Goal: Task Accomplishment & Management: Complete application form

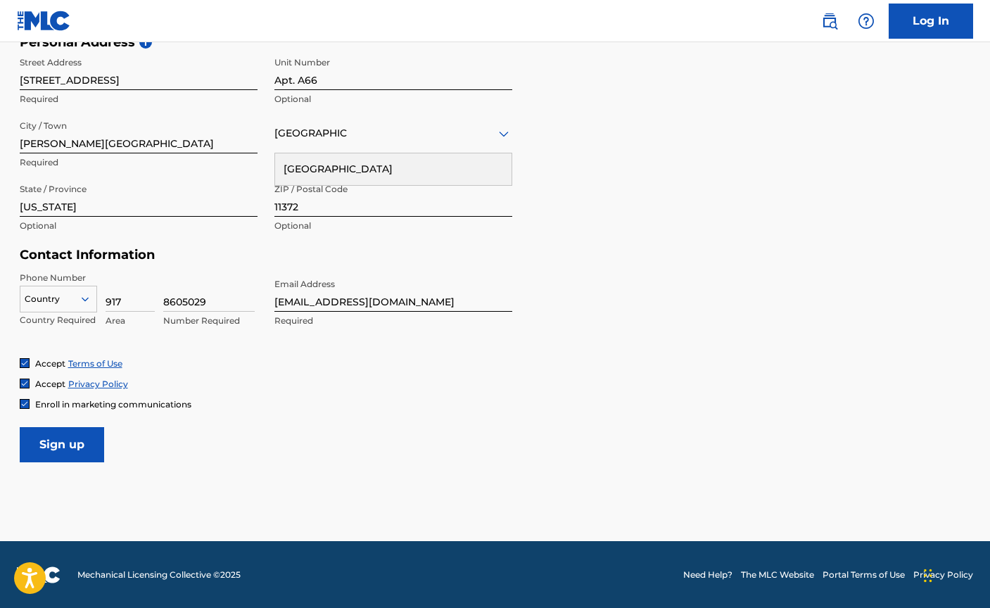
click at [81, 445] on input "Sign up" at bounding box center [62, 444] width 84 height 35
click at [79, 291] on div at bounding box center [58, 298] width 76 height 15
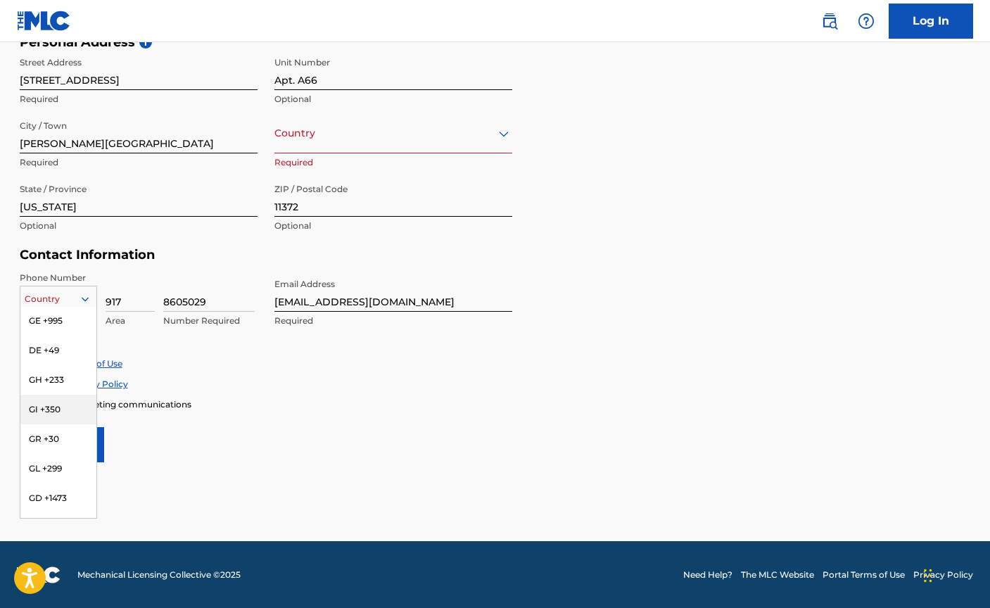
scroll to position [2096, 0]
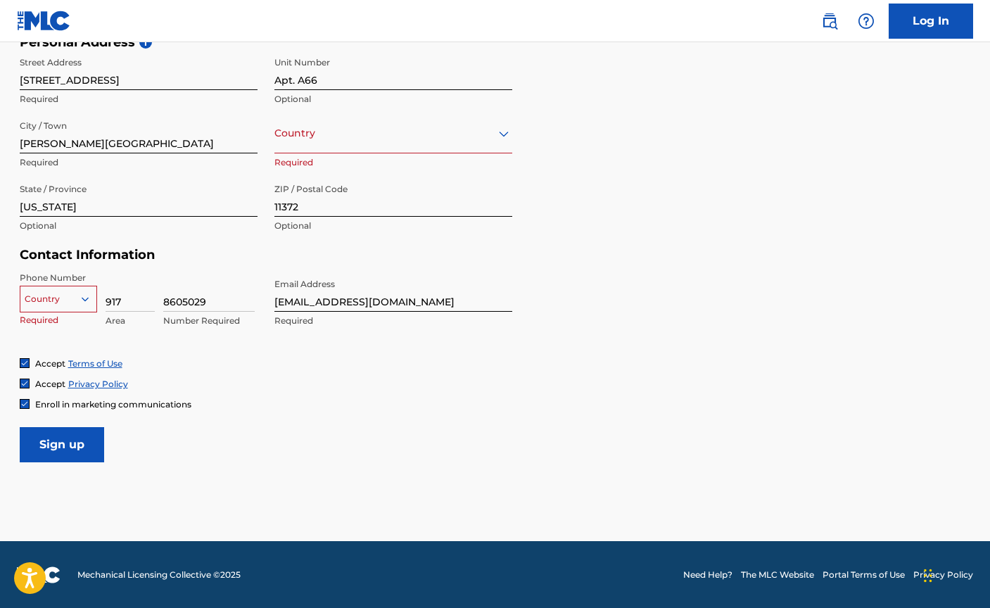
click at [52, 301] on div at bounding box center [58, 298] width 76 height 15
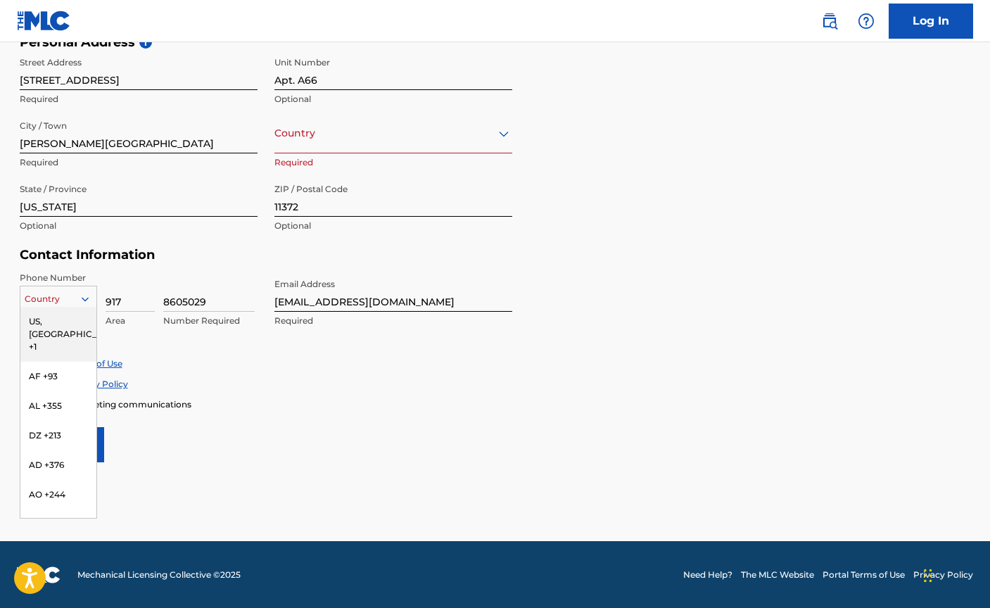
click at [70, 323] on div "US, [GEOGRAPHIC_DATA] +1" at bounding box center [58, 334] width 76 height 55
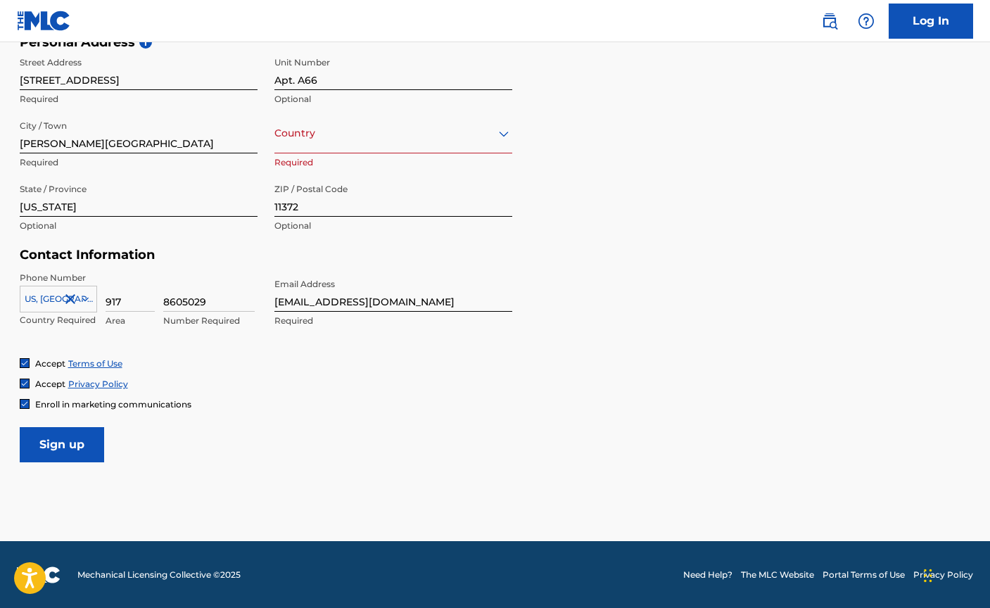
click at [75, 440] on input "Sign up" at bounding box center [62, 444] width 84 height 35
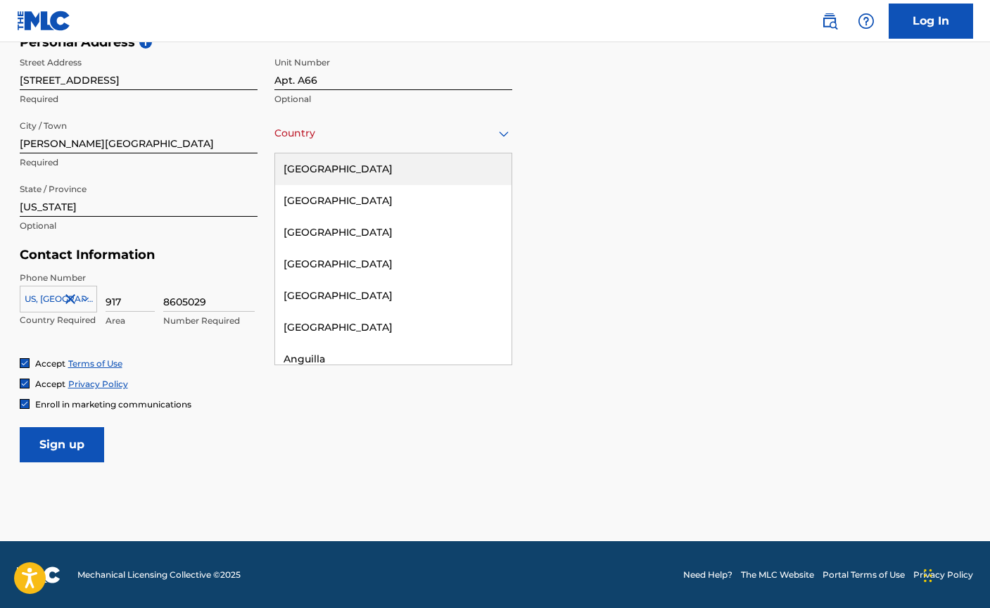
click at [345, 143] on div "Country [GEOGRAPHIC_DATA]" at bounding box center [393, 133] width 238 height 40
click at [338, 169] on div "[GEOGRAPHIC_DATA]" at bounding box center [393, 169] width 236 height 32
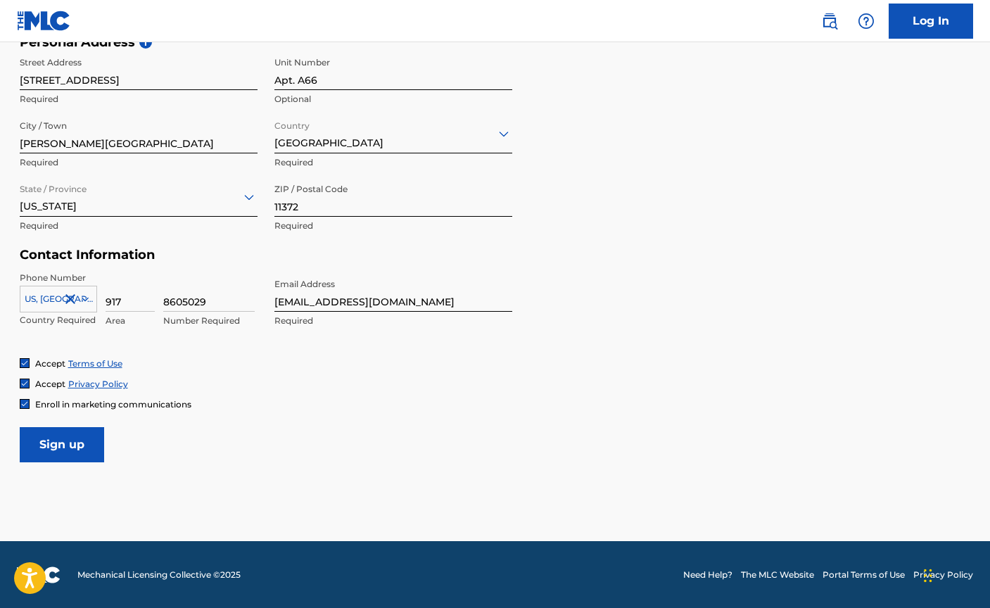
click at [68, 440] on input "Sign up" at bounding box center [62, 444] width 84 height 35
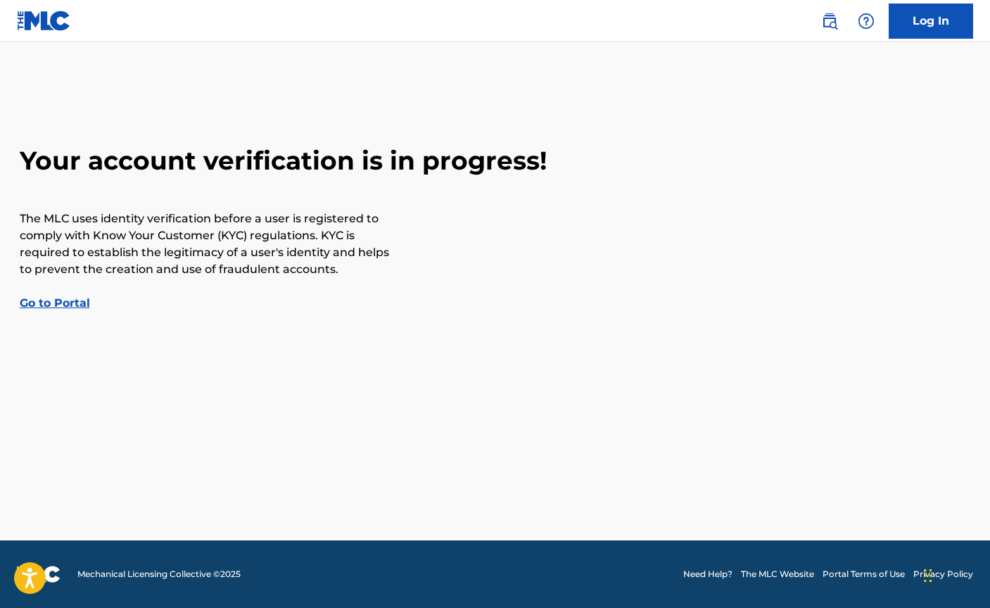
click at [59, 302] on link "Go to Portal" at bounding box center [55, 302] width 70 height 13
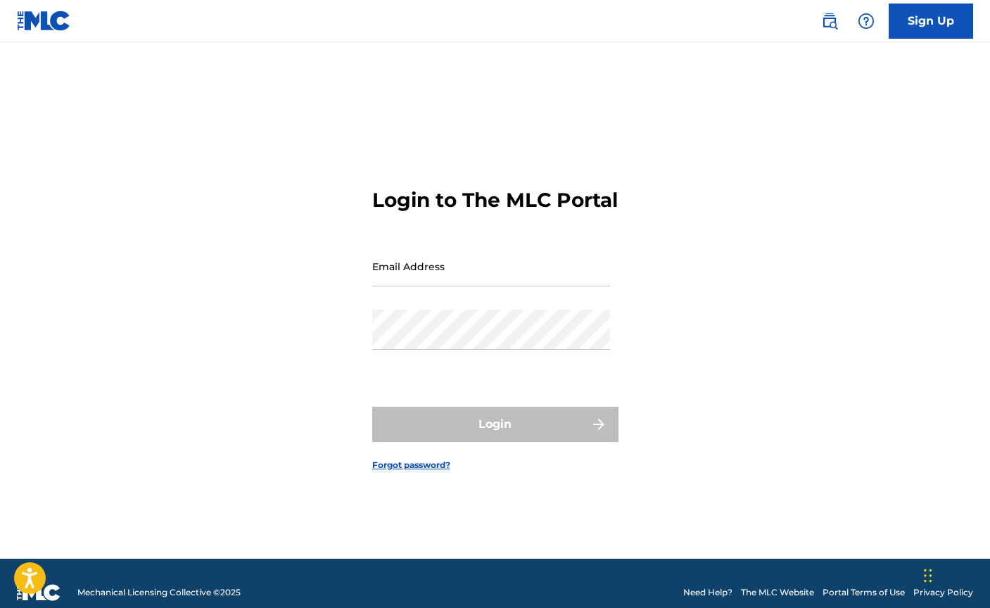
click at [416, 274] on input "Email Address" at bounding box center [491, 266] width 238 height 40
type input "[EMAIL_ADDRESS][DOMAIN_NAME]"
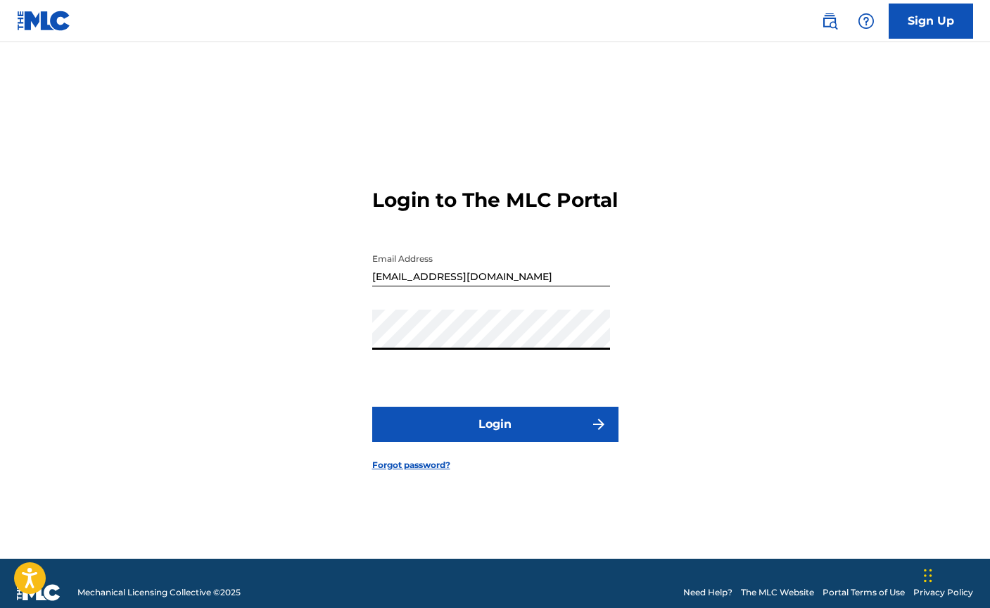
click at [589, 442] on button "Login" at bounding box center [495, 424] width 246 height 35
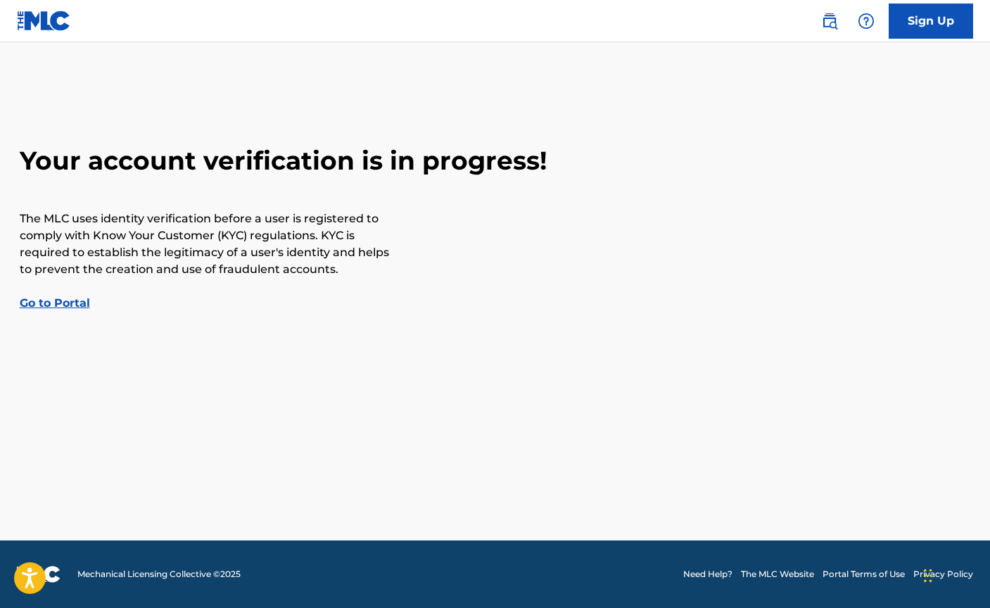
click at [30, 25] on img at bounding box center [44, 21] width 54 height 20
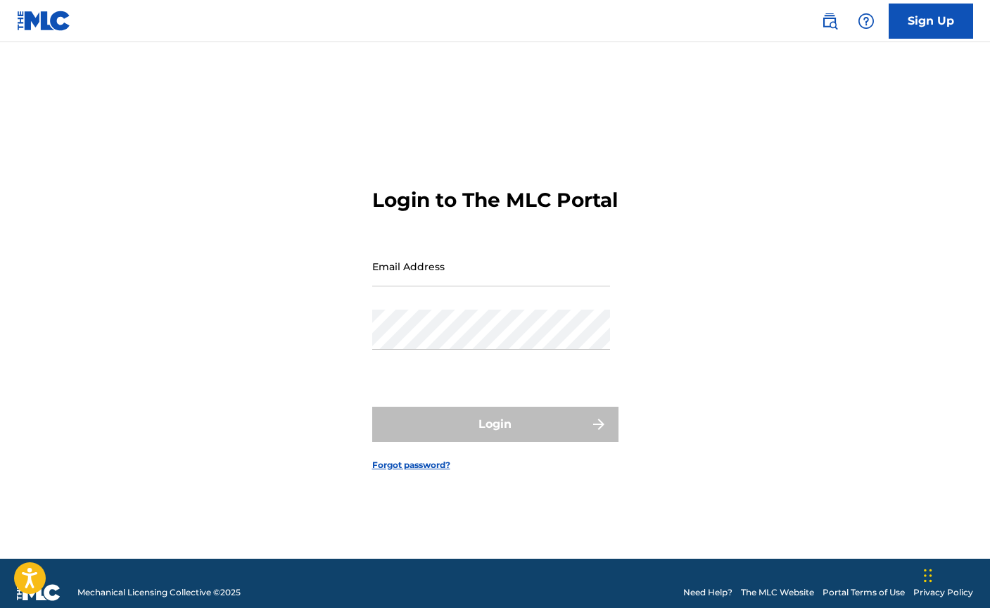
click at [35, 25] on img at bounding box center [44, 21] width 54 height 20
click at [471, 284] on input "Email Address" at bounding box center [491, 266] width 238 height 40
click at [505, 240] on form "Login to The MLC Portal Email Address Password Login Forgot password?" at bounding box center [495, 317] width 246 height 481
click at [51, 30] on img at bounding box center [44, 21] width 54 height 20
click at [46, 18] on img at bounding box center [44, 21] width 54 height 20
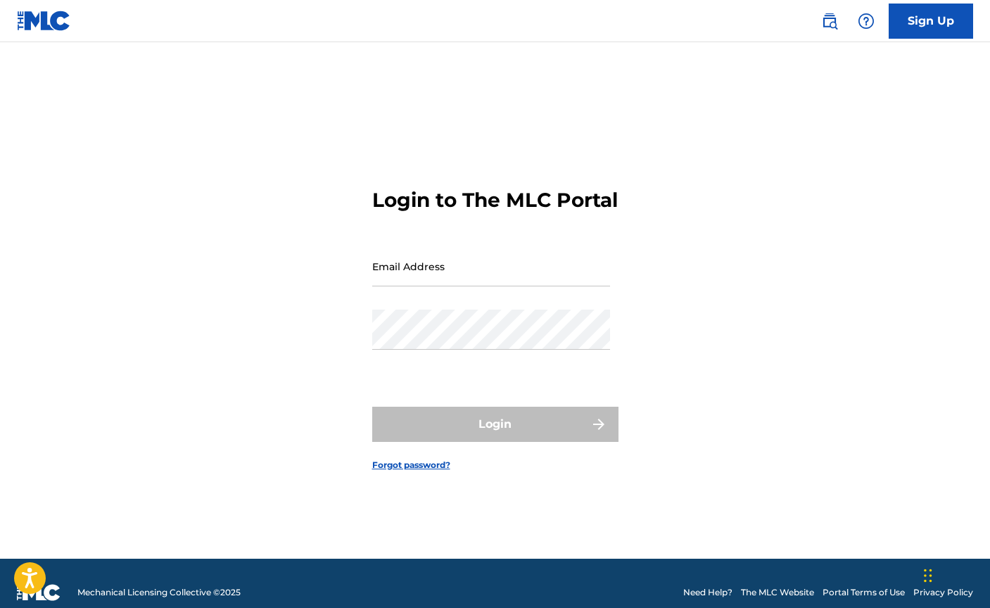
click at [46, 18] on img at bounding box center [44, 21] width 54 height 20
click at [49, 25] on img at bounding box center [44, 21] width 54 height 20
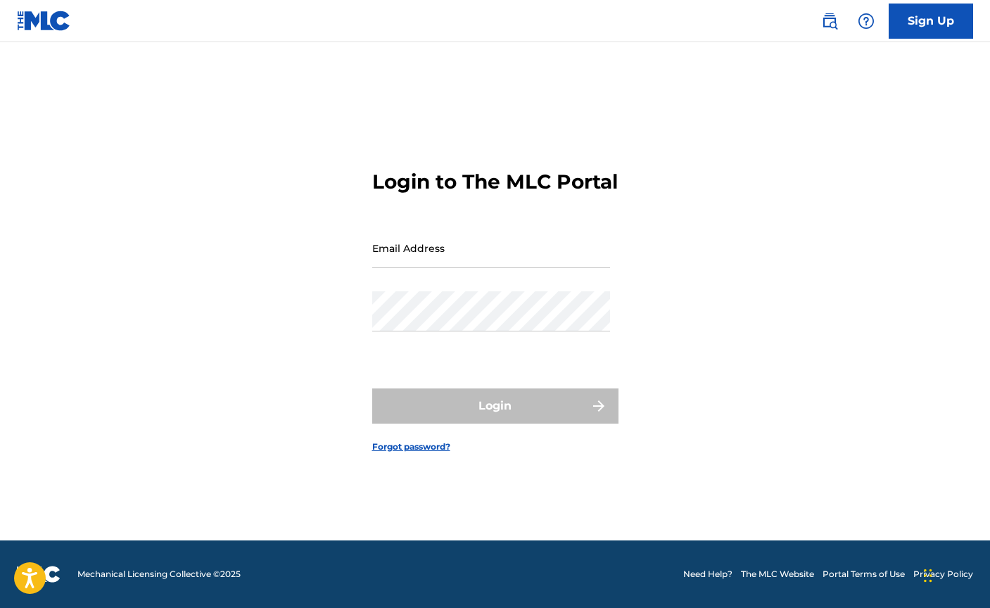
click at [392, 254] on input "Email Address" at bounding box center [491, 248] width 238 height 40
type input "[EMAIL_ADDRESS][DOMAIN_NAME]"
click at [402, 453] on link "Forgot password?" at bounding box center [411, 446] width 78 height 13
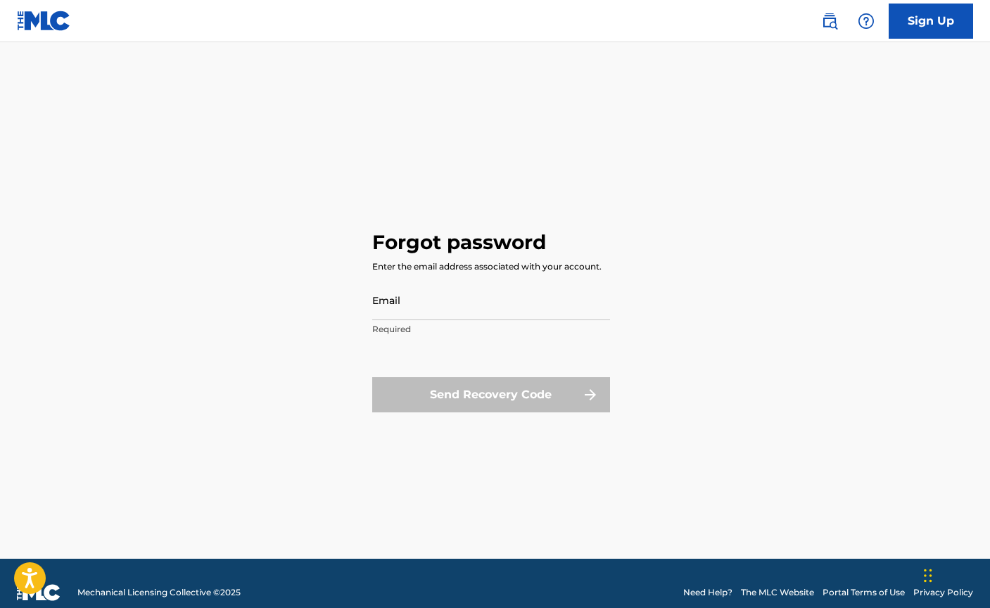
click at [479, 392] on div "Send Recovery Code" at bounding box center [491, 394] width 238 height 35
click at [461, 334] on p "Required" at bounding box center [491, 329] width 238 height 13
click at [454, 319] on div "Email Required" at bounding box center [491, 311] width 238 height 63
click at [447, 307] on input "Email" at bounding box center [491, 300] width 238 height 40
type input "[EMAIL_ADDRESS][DOMAIN_NAME]"
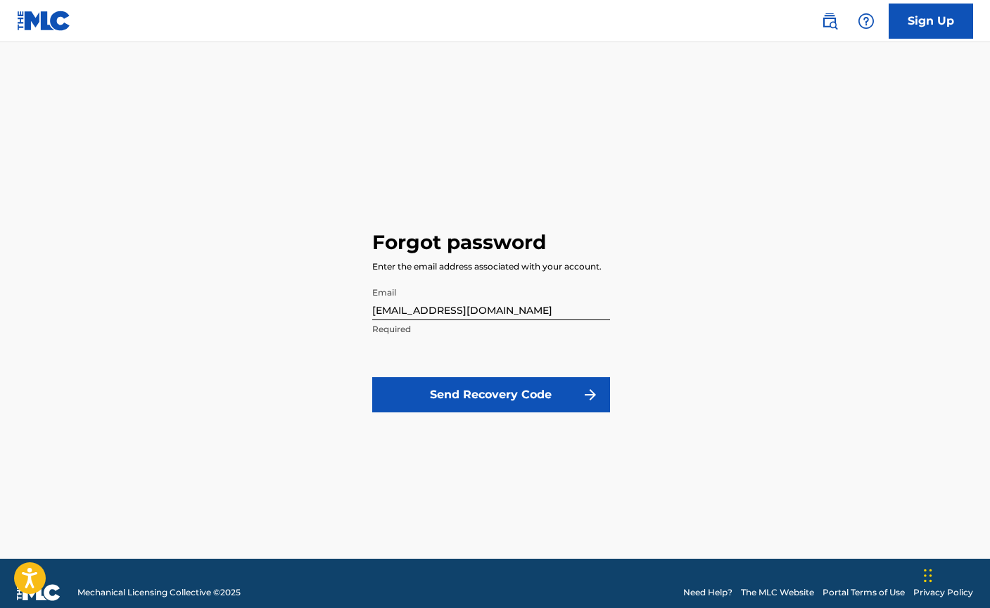
click at [470, 387] on button "Send Recovery Code" at bounding box center [491, 394] width 238 height 35
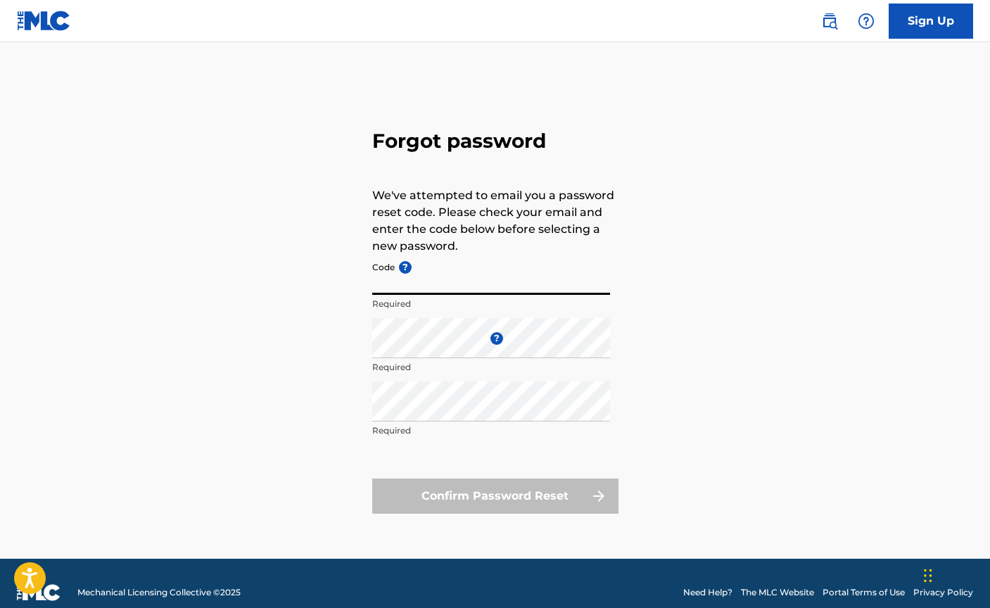
click at [399, 286] on input "Code ?" at bounding box center [491, 275] width 238 height 40
paste input "FP_f230d4ef17d9d63dbc45276727ab"
type input "FP_f230d4ef17d9d63dbc45276727ab"
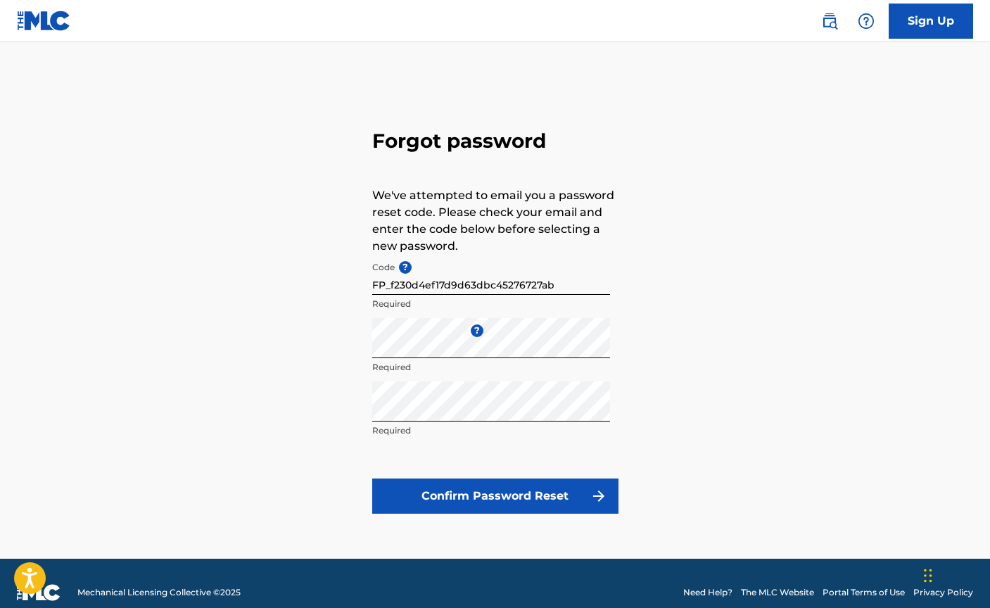
click at [423, 497] on button "Confirm Password Reset" at bounding box center [495, 495] width 246 height 35
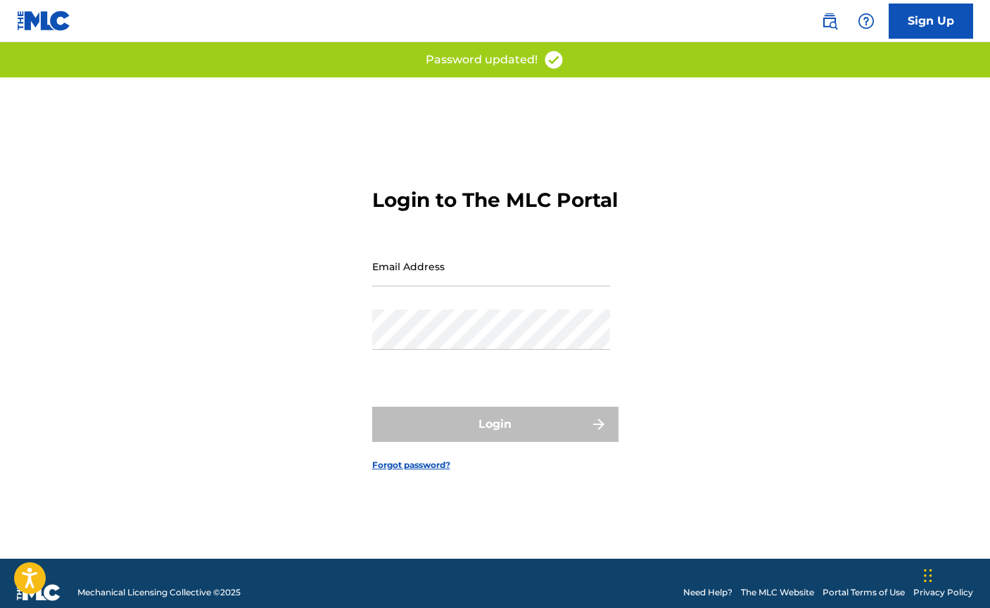
click at [440, 286] on input "Email Address" at bounding box center [491, 266] width 238 height 40
type input "[EMAIL_ADDRESS][DOMAIN_NAME]"
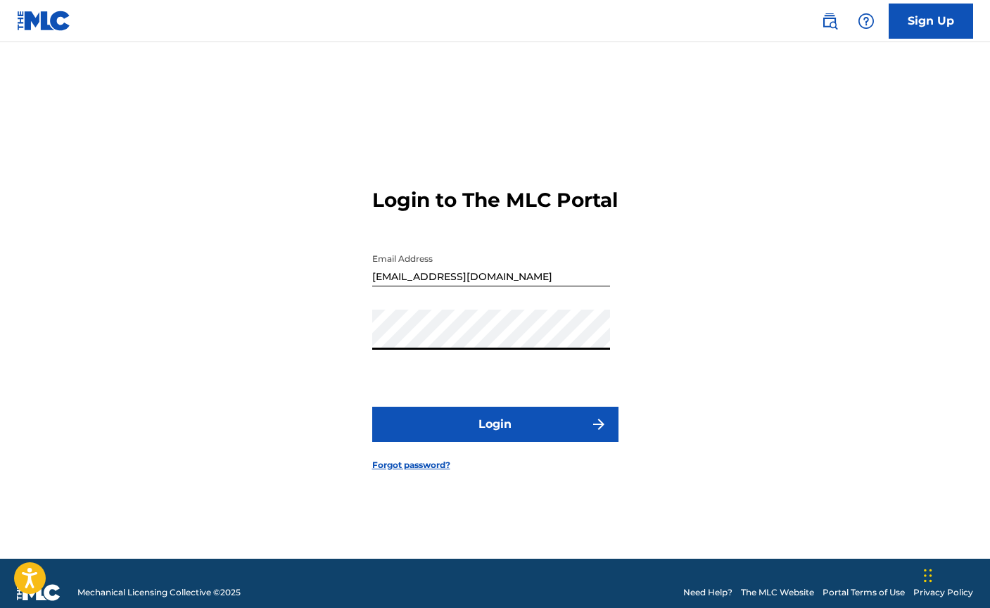
click at [499, 440] on button "Login" at bounding box center [495, 424] width 246 height 35
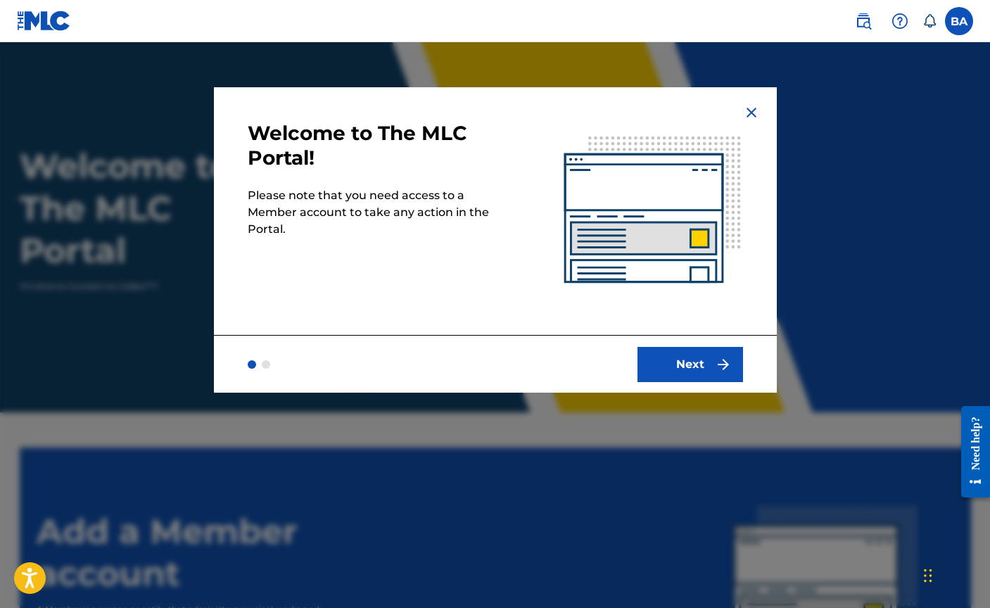
click at [661, 365] on button "Next" at bounding box center [689, 364] width 105 height 35
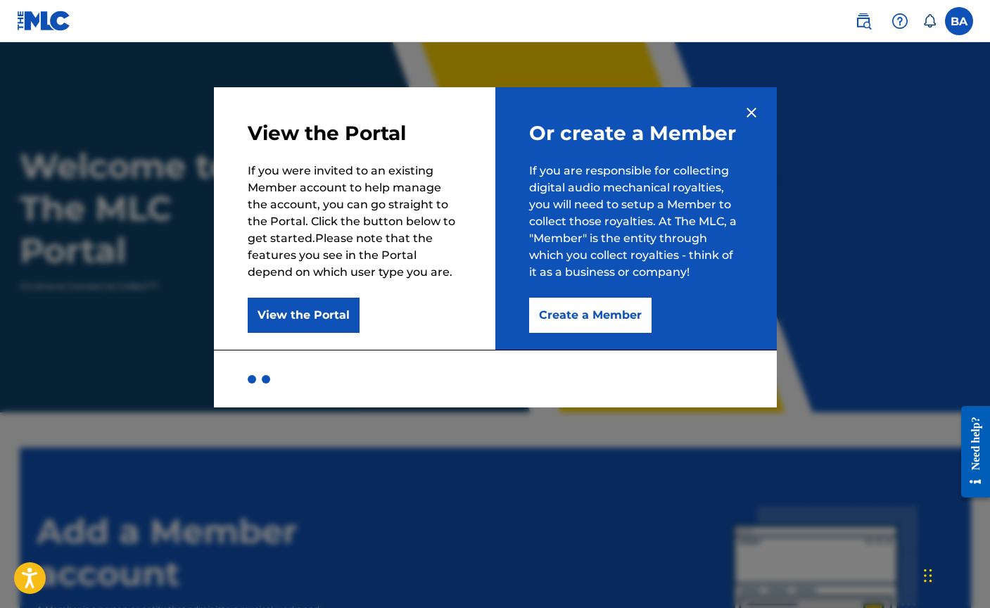
click at [580, 312] on button "Create a Member" at bounding box center [590, 314] width 122 height 35
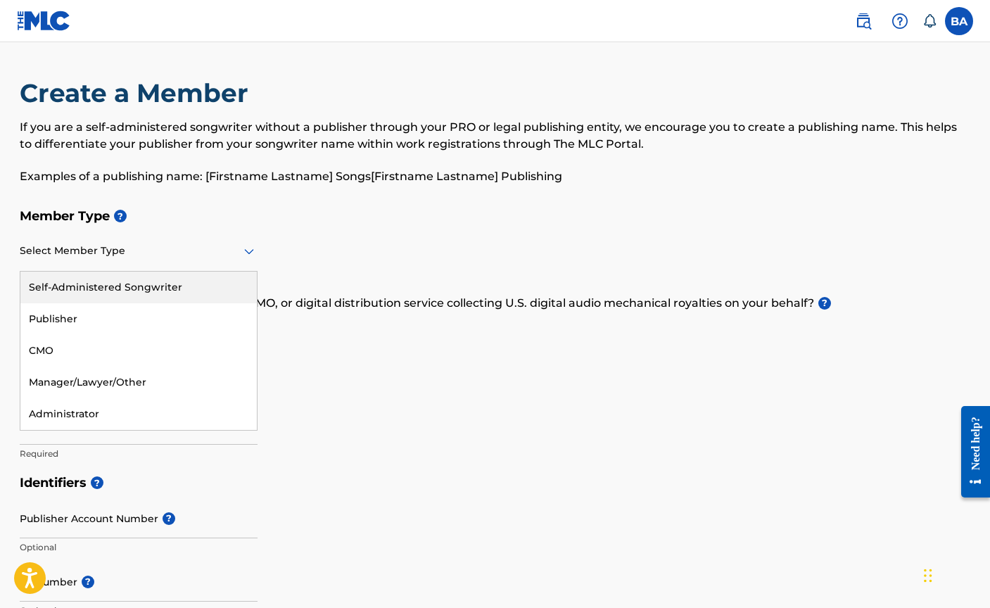
click at [215, 262] on div "Select Member Type" at bounding box center [139, 251] width 238 height 40
click at [227, 279] on div "Self-Administered Songwriter" at bounding box center [138, 287] width 236 height 32
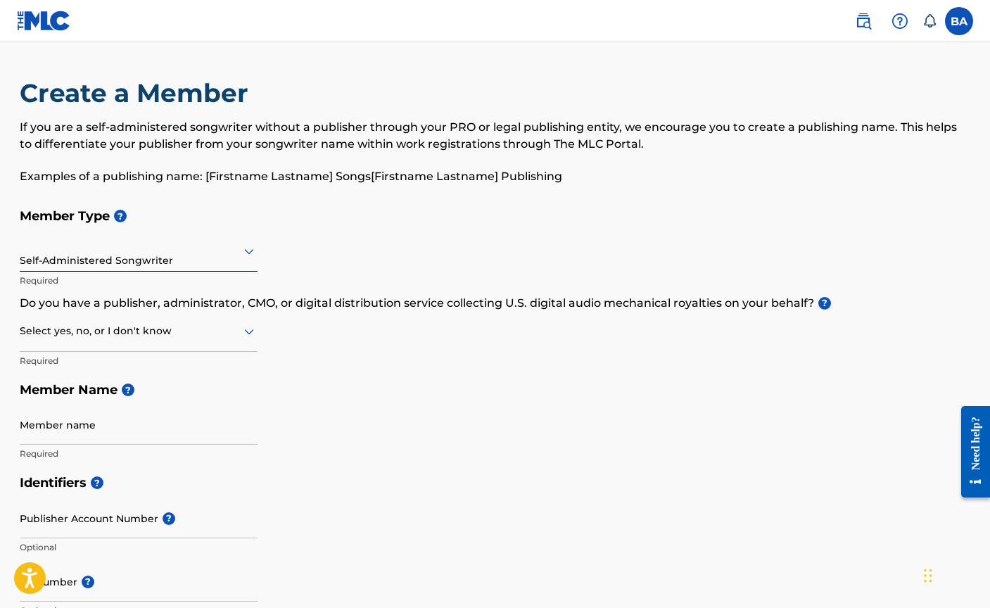
click at [244, 338] on icon at bounding box center [249, 331] width 17 height 17
click at [179, 362] on div "Yes" at bounding box center [138, 368] width 236 height 32
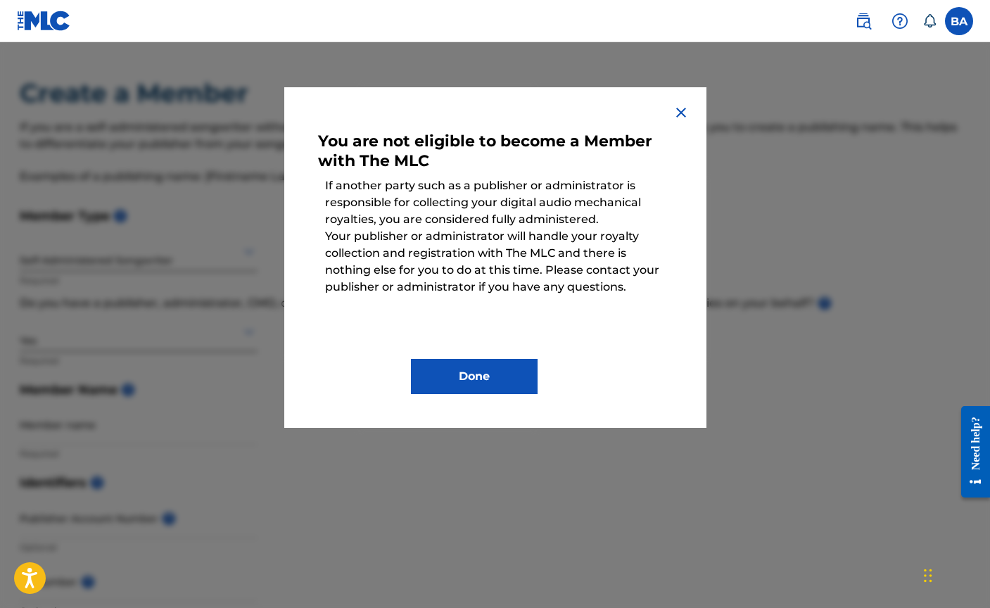
click at [437, 369] on button "Done" at bounding box center [474, 376] width 127 height 35
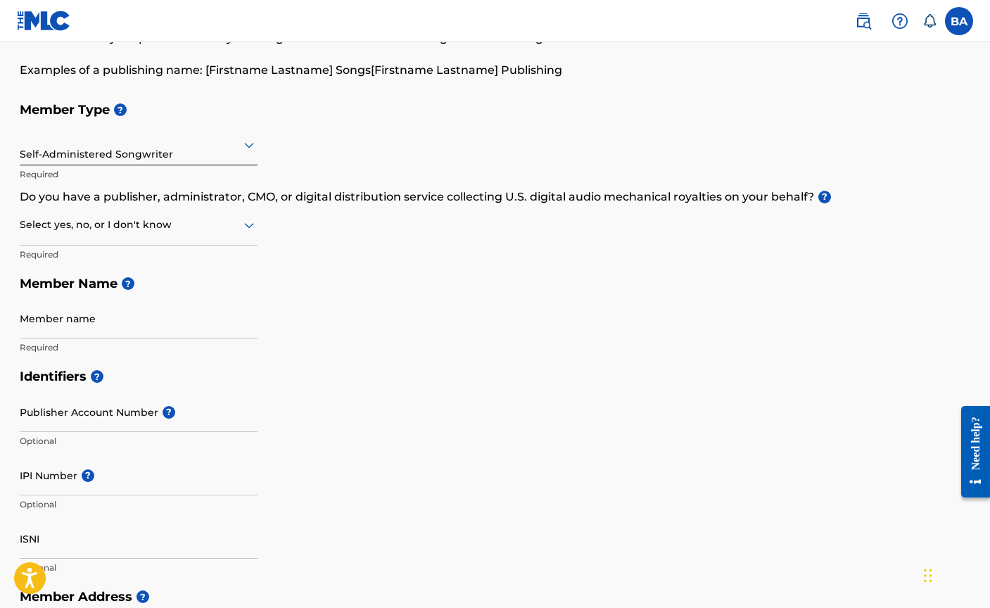
scroll to position [104, 0]
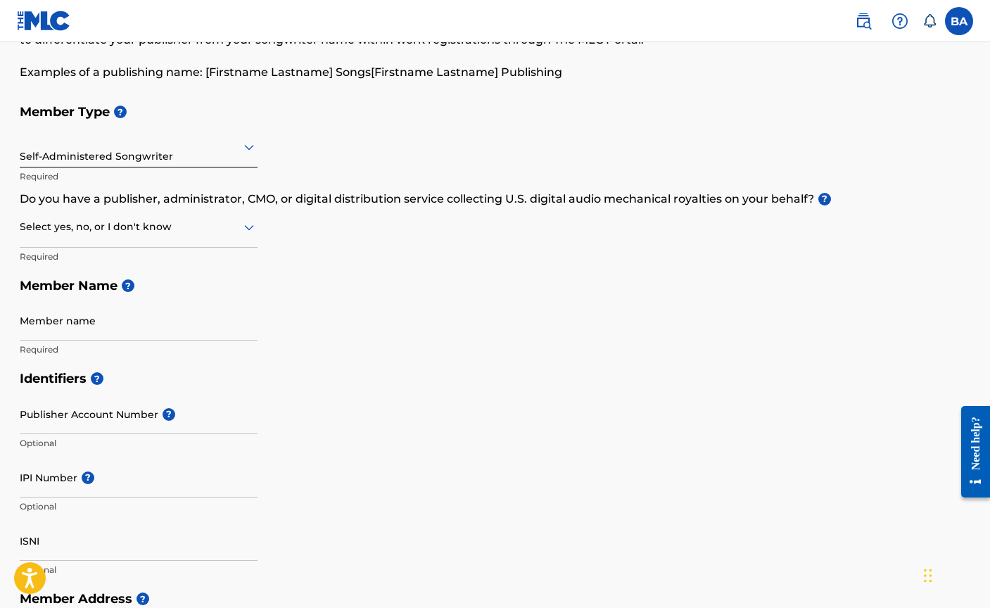
click at [91, 326] on input "Member name" at bounding box center [139, 320] width 238 height 40
click at [29, 425] on input "Publisher Account Number ?" at bounding box center [139, 414] width 238 height 40
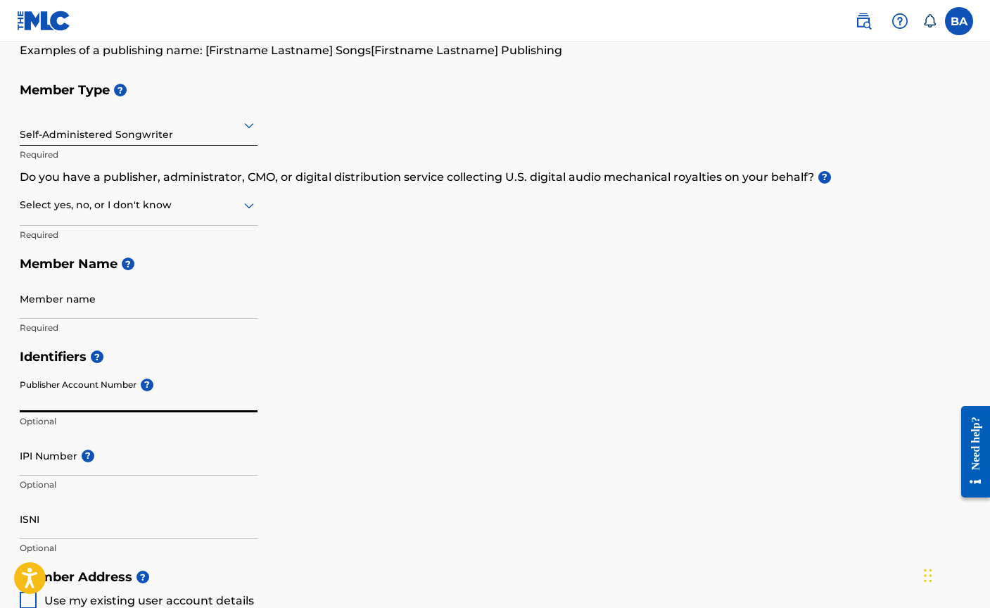
click at [30, 466] on input "IPI Number ?" at bounding box center [139, 455] width 238 height 40
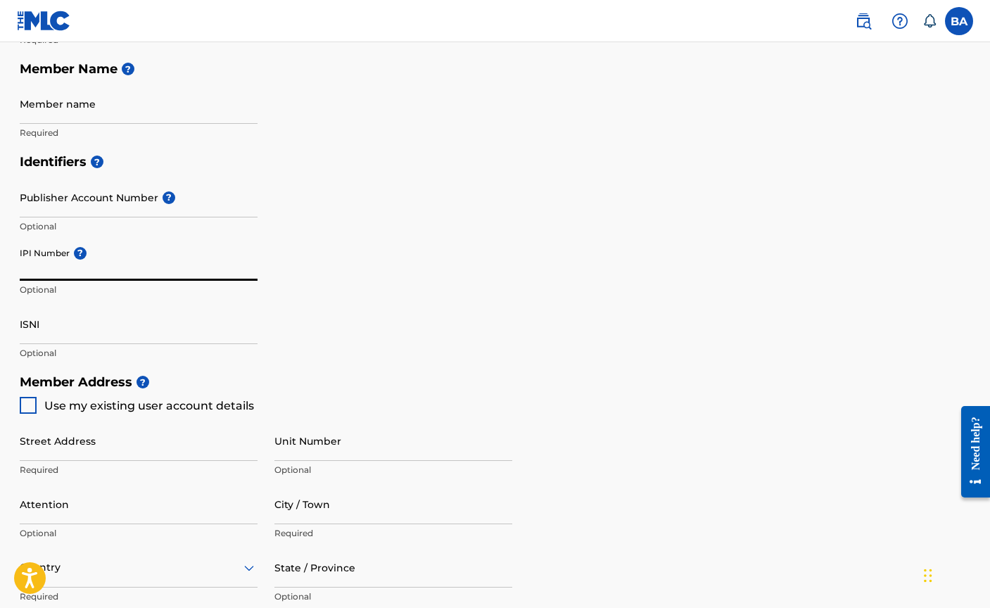
scroll to position [330, 0]
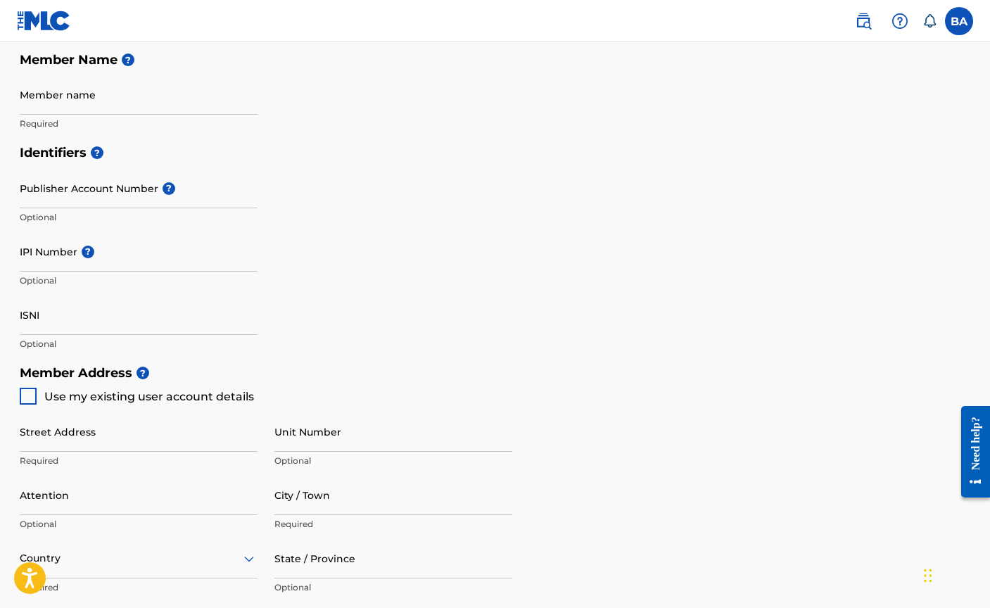
click at [28, 398] on div at bounding box center [28, 396] width 17 height 17
type input "[STREET_ADDRESS]"
type input "[PERSON_NAME][GEOGRAPHIC_DATA]"
type input "11372"
type input "917"
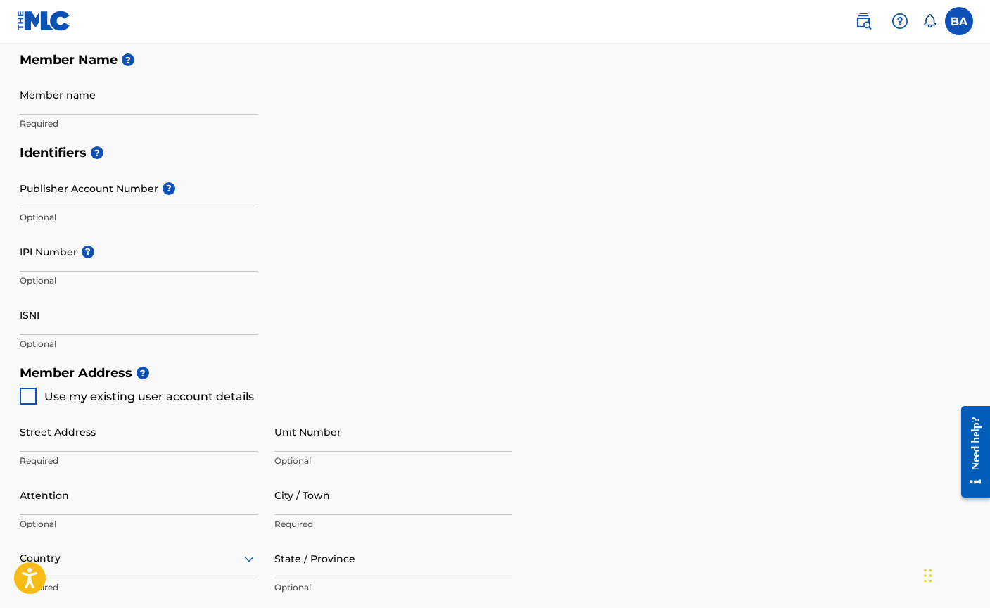
type input "8605029"
type input "[EMAIL_ADDRESS][DOMAIN_NAME]"
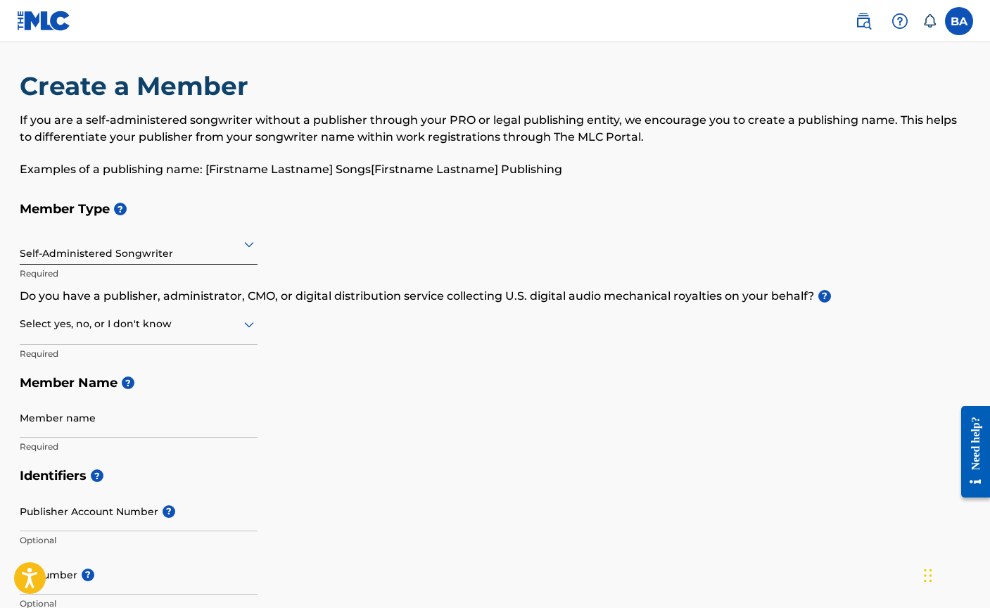
scroll to position [0, 0]
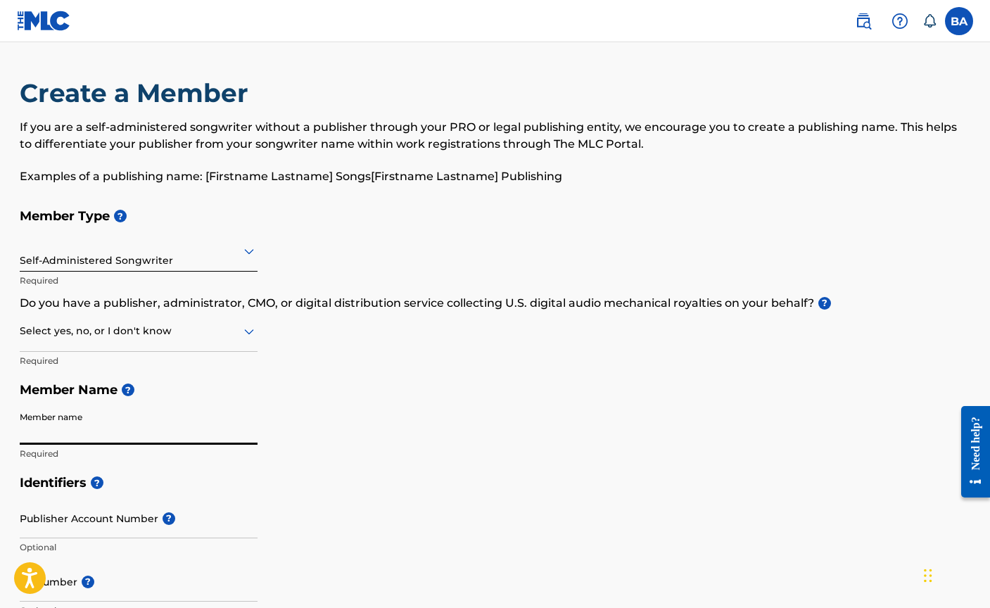
click at [120, 440] on input "Member name" at bounding box center [139, 424] width 238 height 40
type input "Ben Ackell"
type input "Apt. A66"
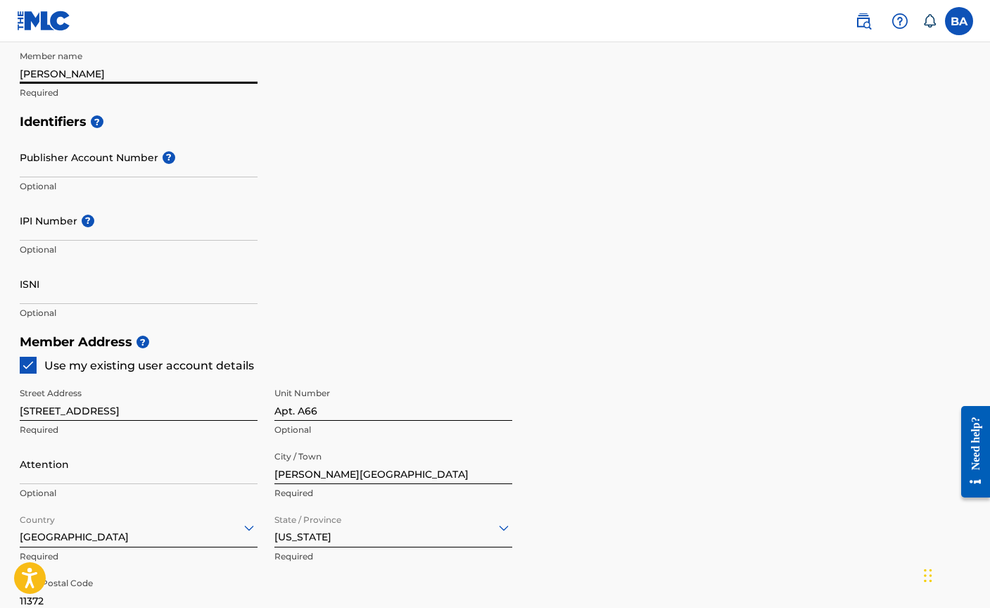
scroll to position [361, 0]
click at [133, 473] on input "Attention" at bounding box center [139, 463] width 238 height 40
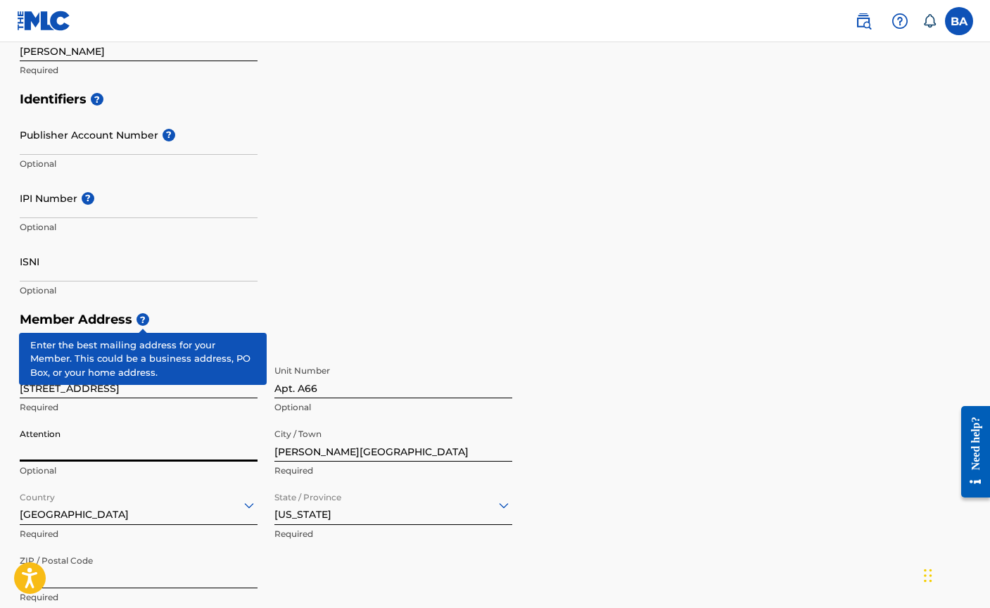
scroll to position [380, 0]
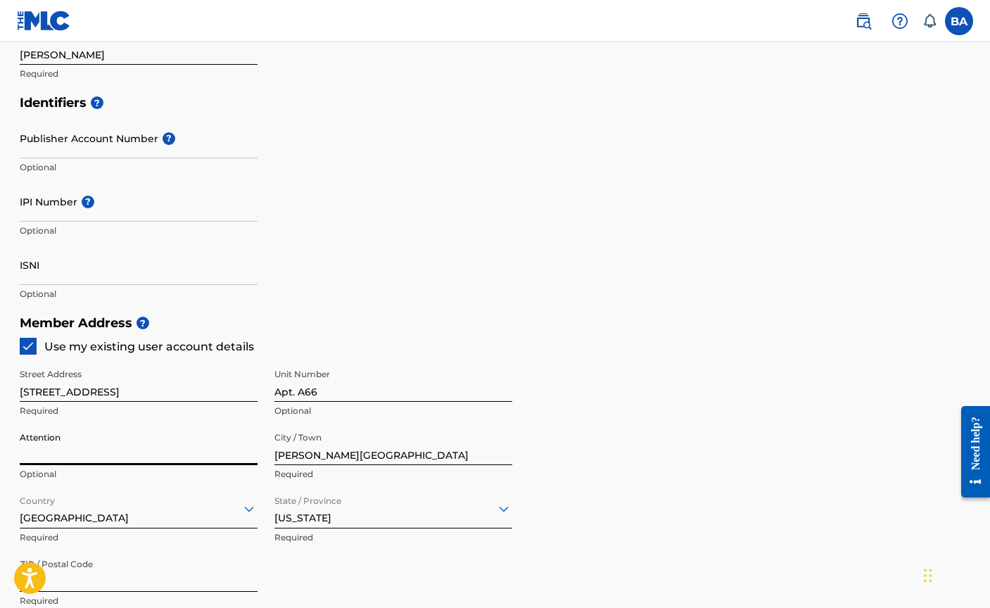
click at [56, 279] on input "ISNI" at bounding box center [139, 265] width 238 height 40
click at [26, 253] on input "ISNI" at bounding box center [139, 265] width 238 height 40
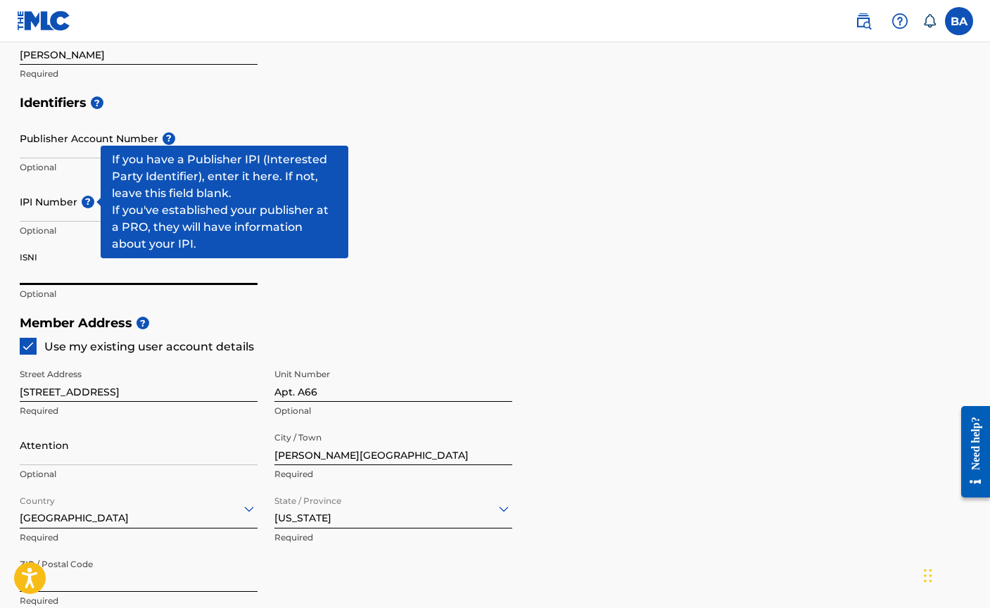
click at [87, 199] on span "?" at bounding box center [88, 202] width 13 height 13
click at [87, 199] on input "IPI Number ?" at bounding box center [139, 201] width 238 height 40
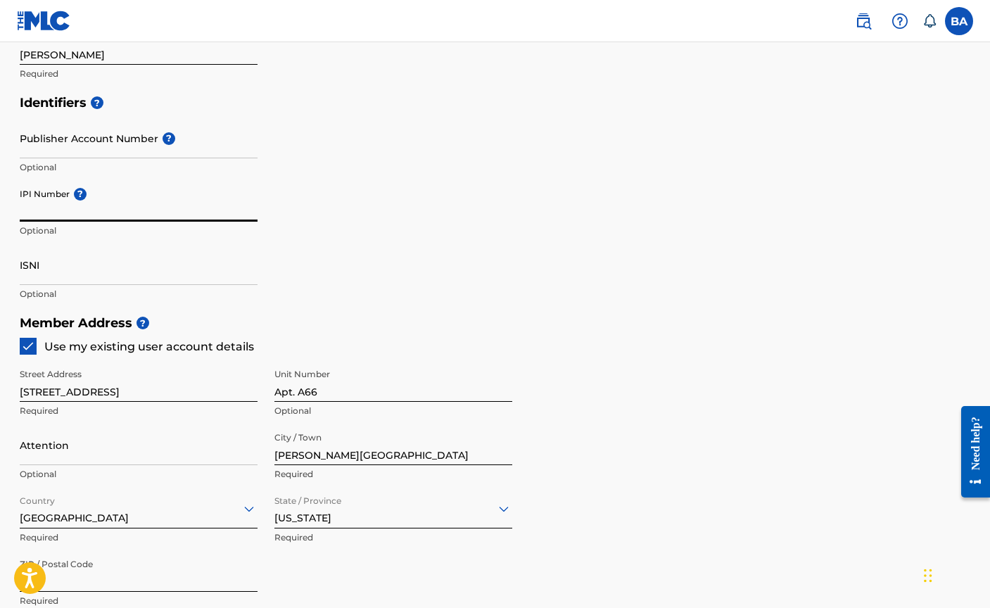
click at [87, 199] on input "IPI Number ?" at bounding box center [139, 201] width 238 height 40
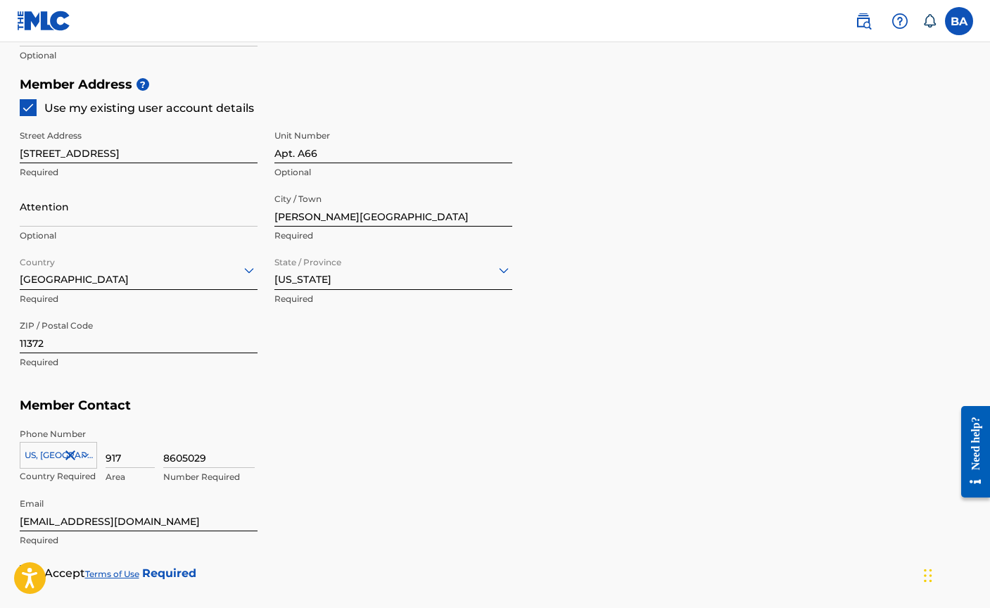
scroll to position [764, 0]
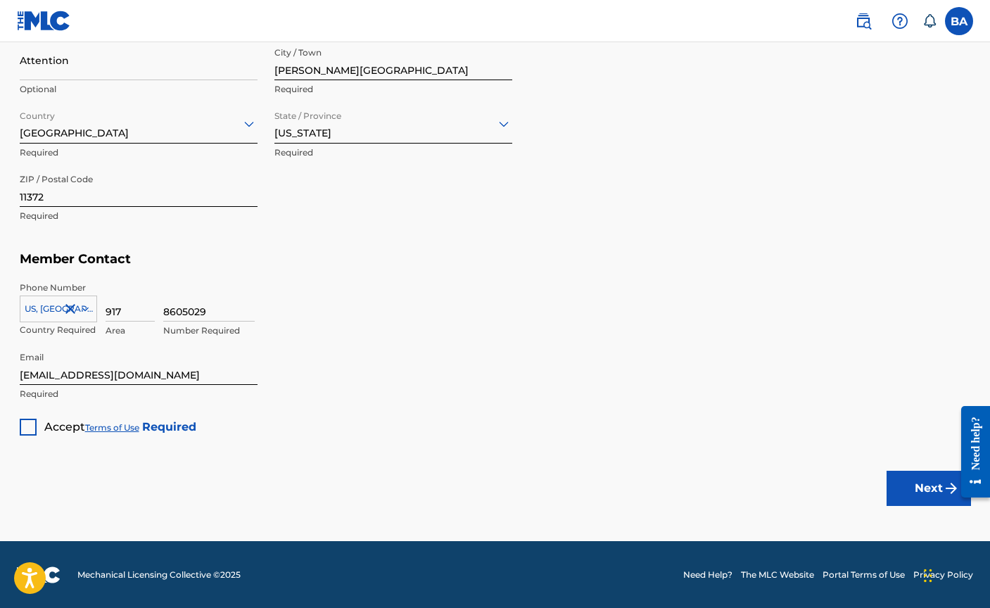
click at [31, 421] on div at bounding box center [28, 426] width 17 height 17
click at [902, 477] on button "Next" at bounding box center [928, 487] width 84 height 35
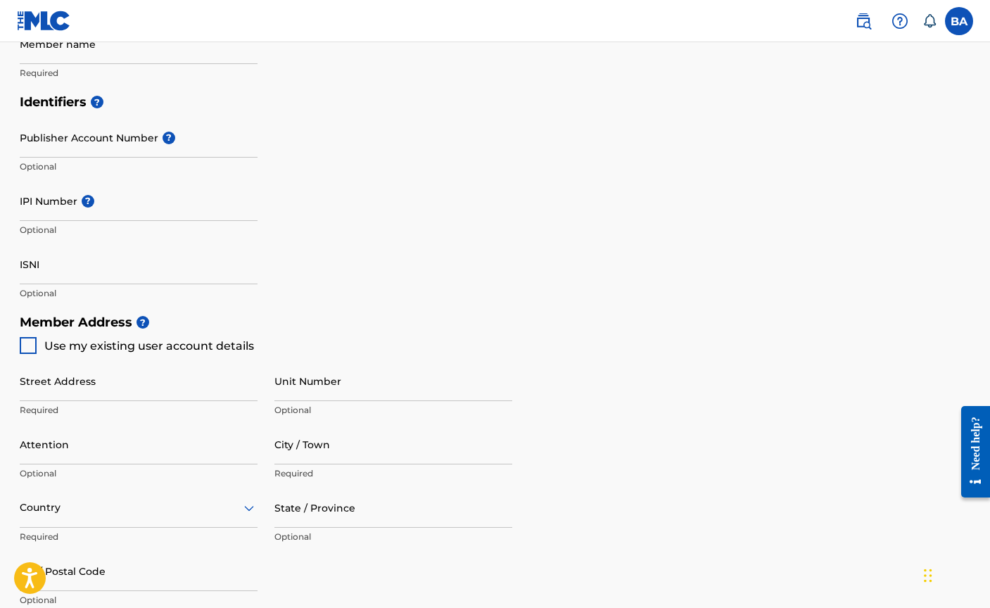
scroll to position [378, 0]
click at [18, 347] on div "Create a Member If you are a self-administered songwriter without a publisher t…" at bounding box center [495, 260] width 985 height 1122
click at [24, 347] on div at bounding box center [28, 347] width 17 height 17
type input "[STREET_ADDRESS]"
type input "[PERSON_NAME][GEOGRAPHIC_DATA]"
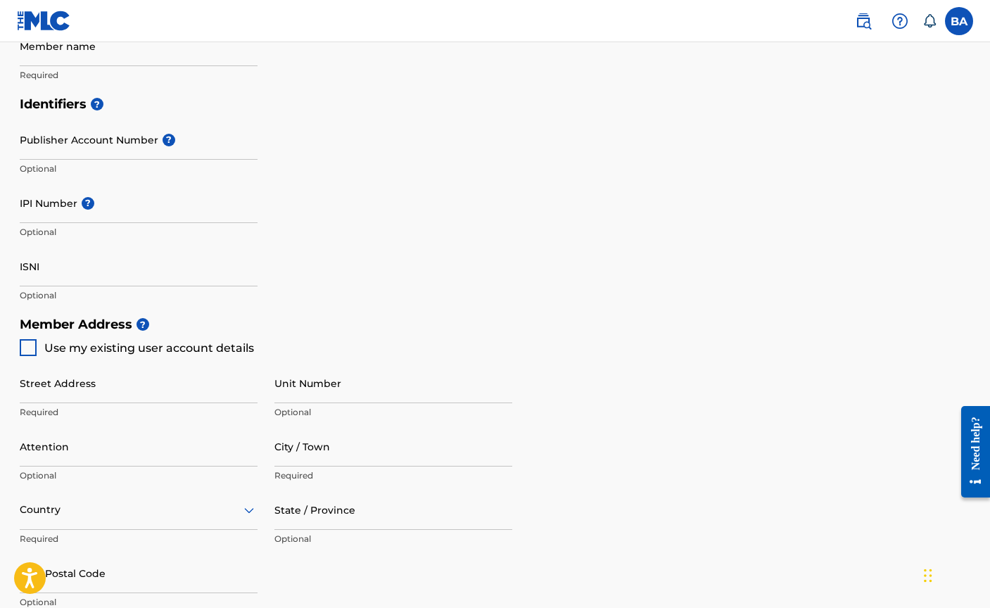
type input "11372"
type input "917"
type input "8605029"
type input "[EMAIL_ADDRESS][DOMAIN_NAME]"
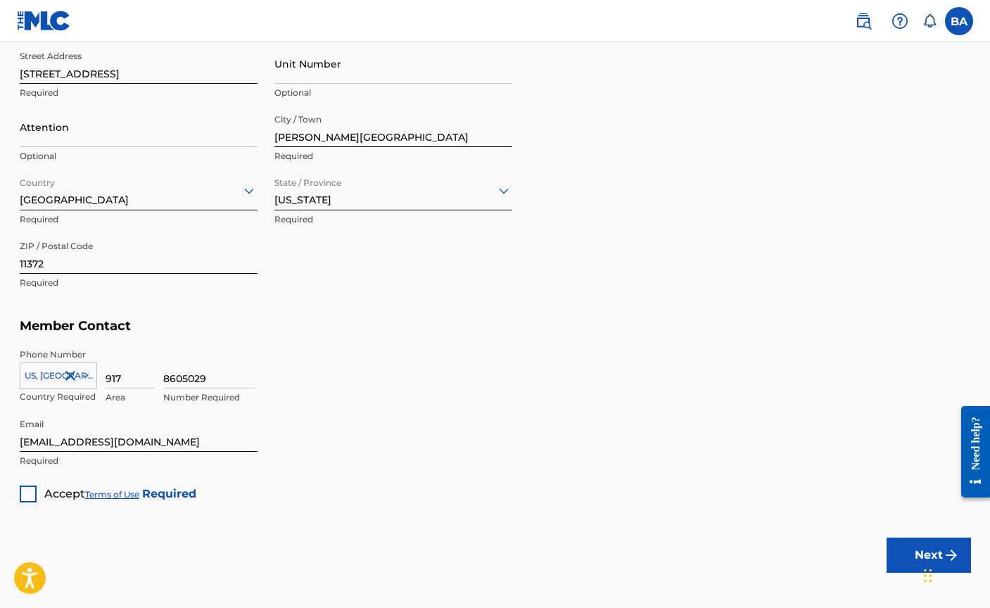
scroll to position [764, 0]
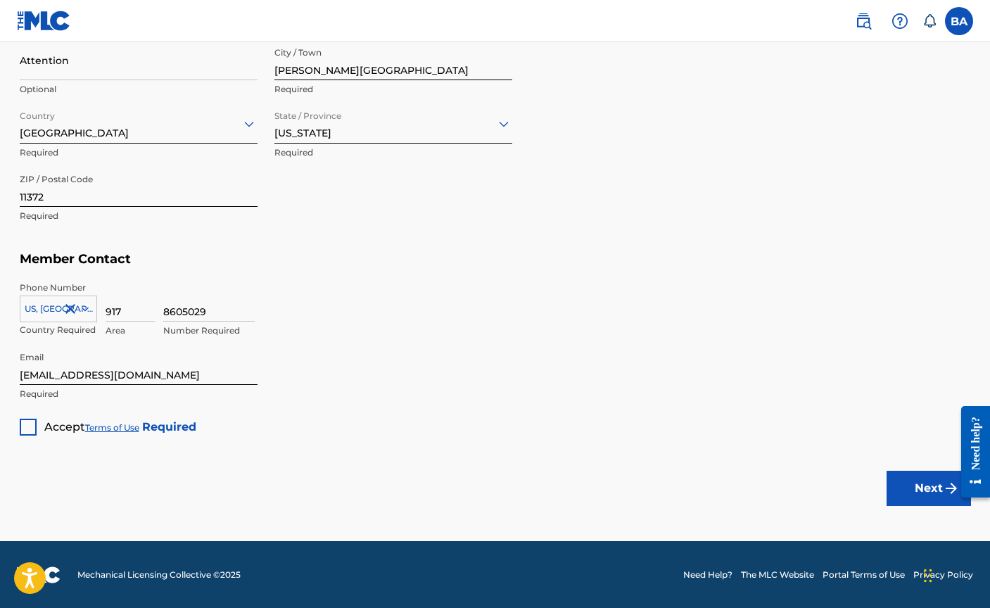
click at [22, 427] on div at bounding box center [28, 426] width 17 height 17
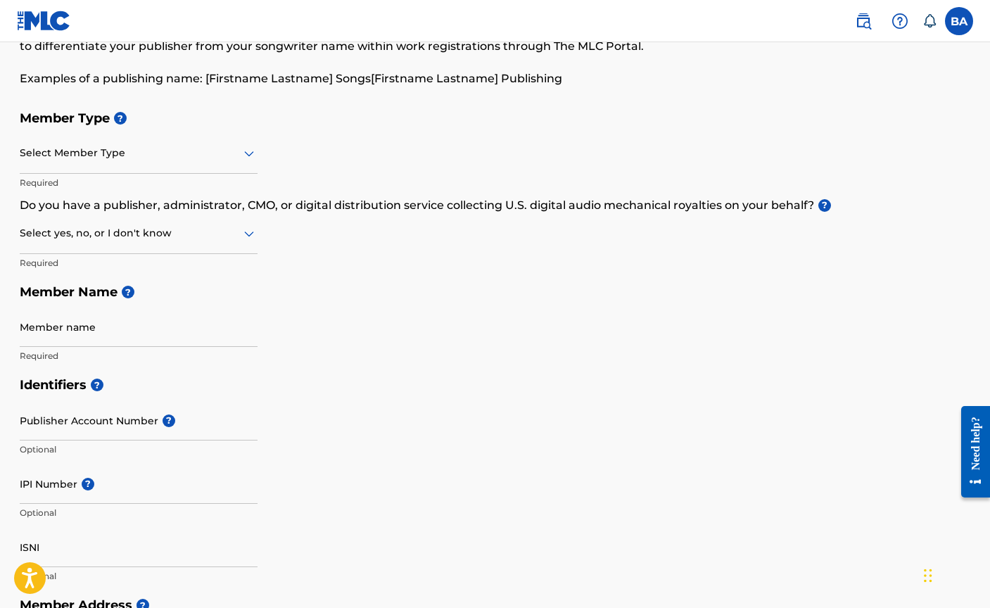
scroll to position [0, 0]
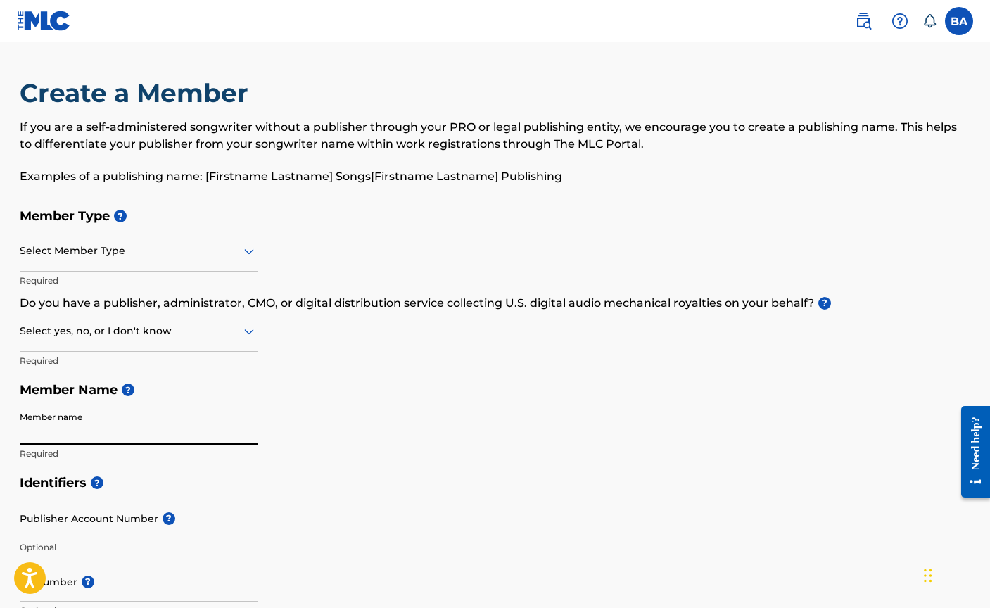
click at [124, 442] on input "Member name" at bounding box center [139, 424] width 238 height 40
type input "Ben Ackell"
type input "Apt. A66"
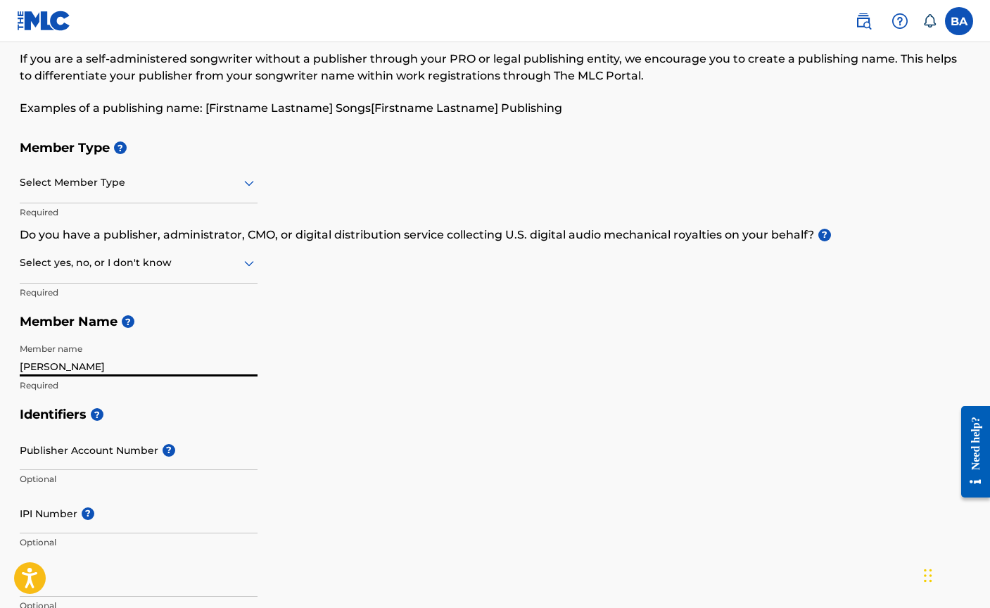
scroll to position [70, 0]
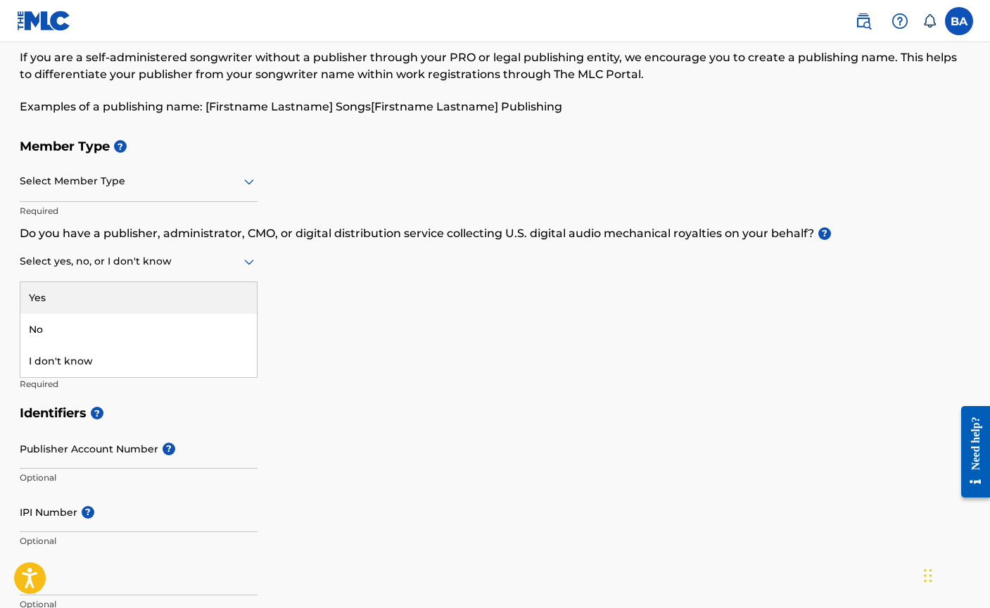
click at [127, 260] on div at bounding box center [139, 261] width 238 height 18
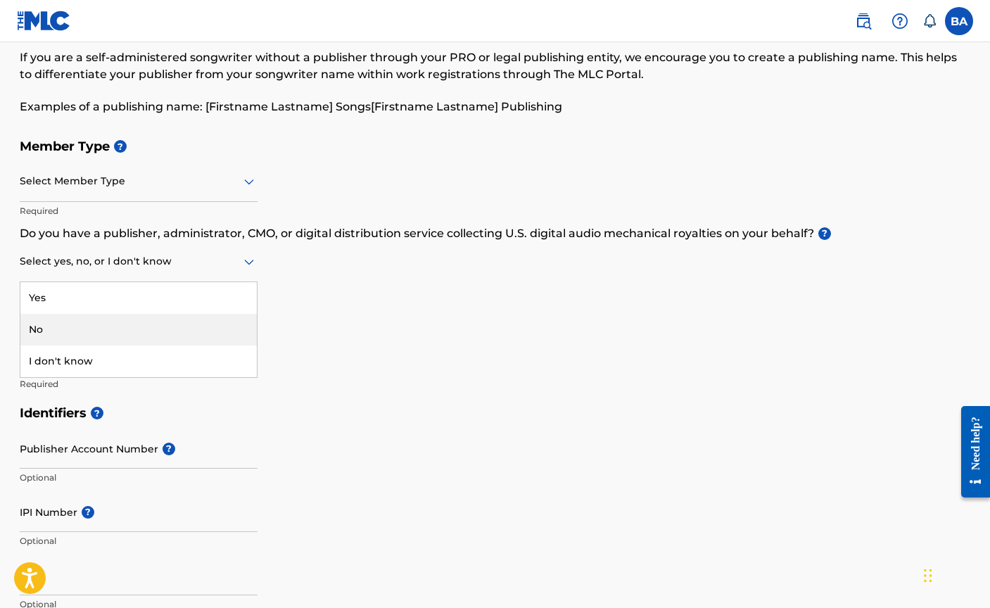
click at [97, 321] on div "No" at bounding box center [138, 330] width 236 height 32
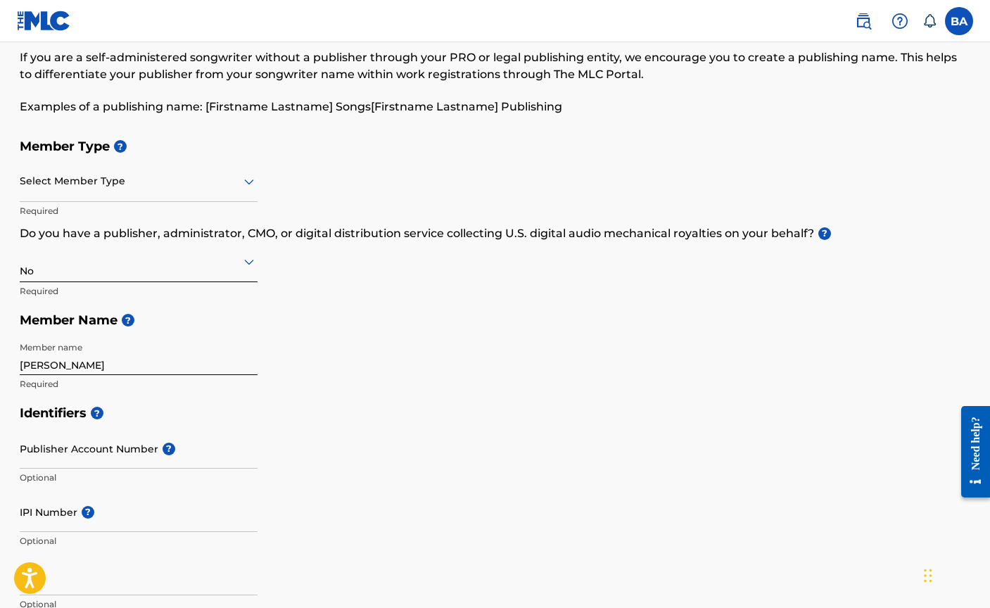
click at [148, 198] on div "Select Member Type" at bounding box center [139, 182] width 238 height 40
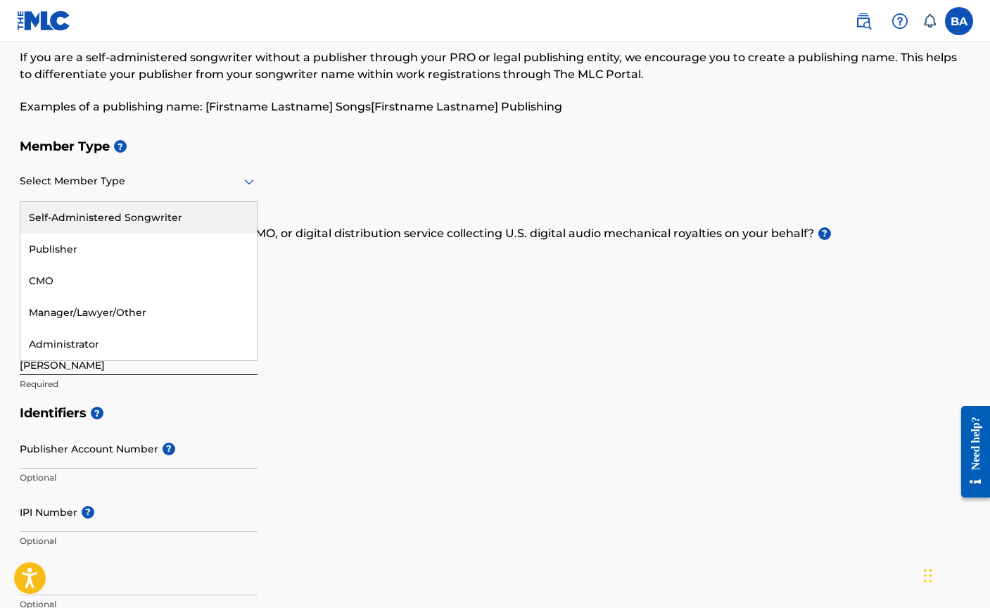
click at [133, 215] on div "Self-Administered Songwriter" at bounding box center [138, 218] width 236 height 32
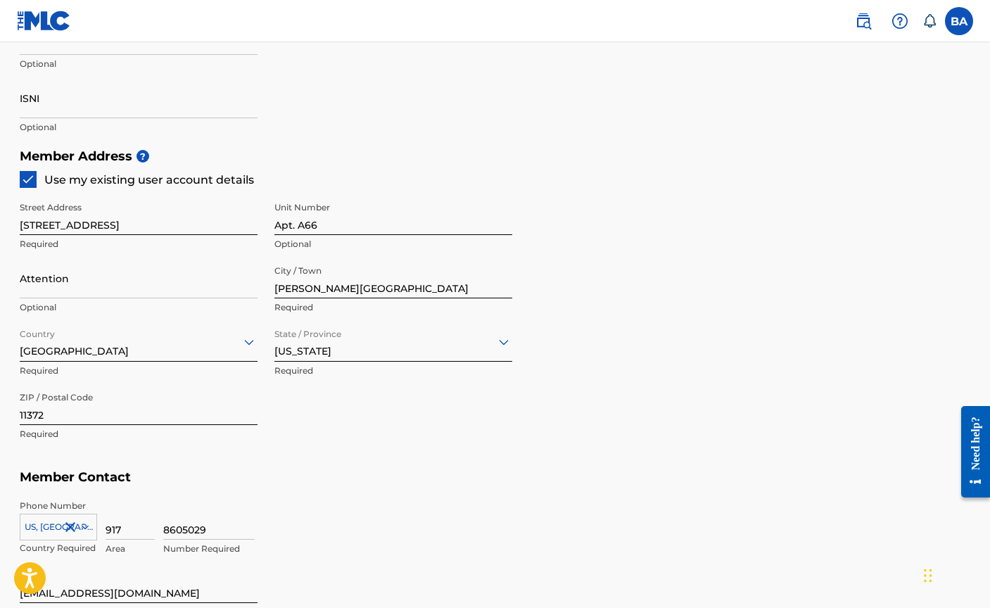
scroll to position [548, 0]
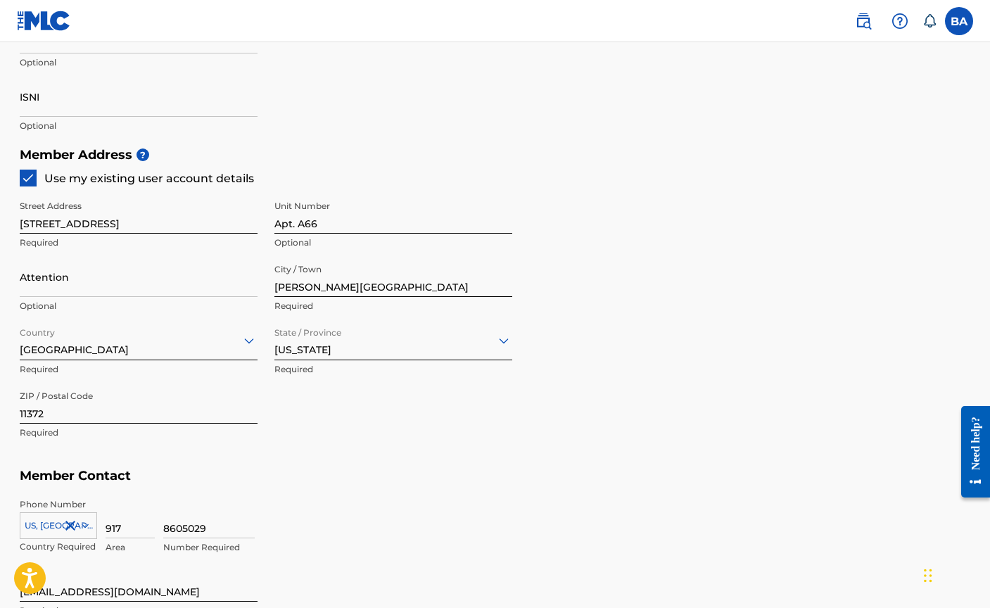
click at [265, 309] on div "Street Address 7712 35th Av Required Unit Number Apt. A66 Optional Attention Op…" at bounding box center [266, 319] width 492 height 267
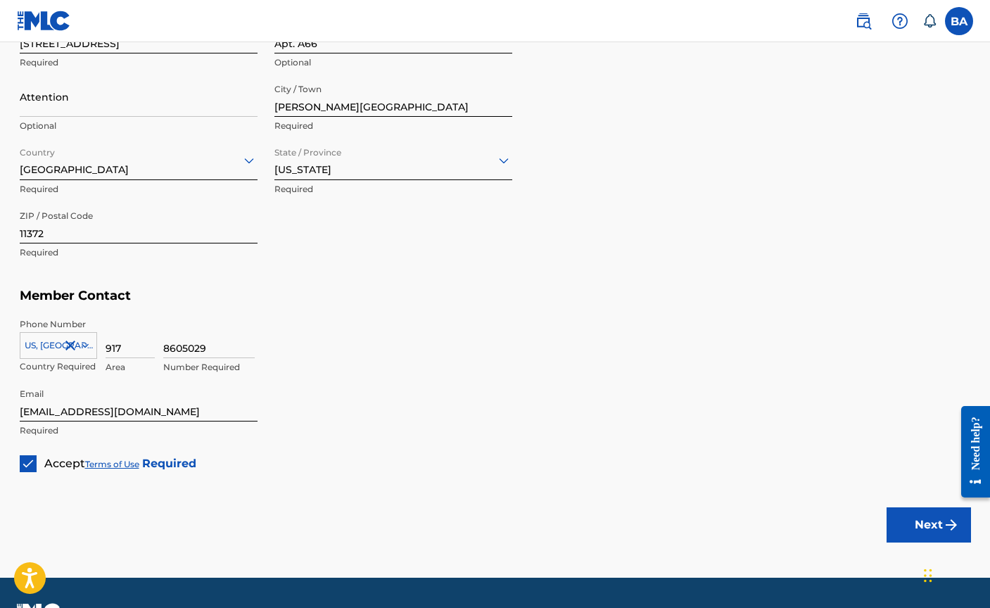
scroll to position [729, 0]
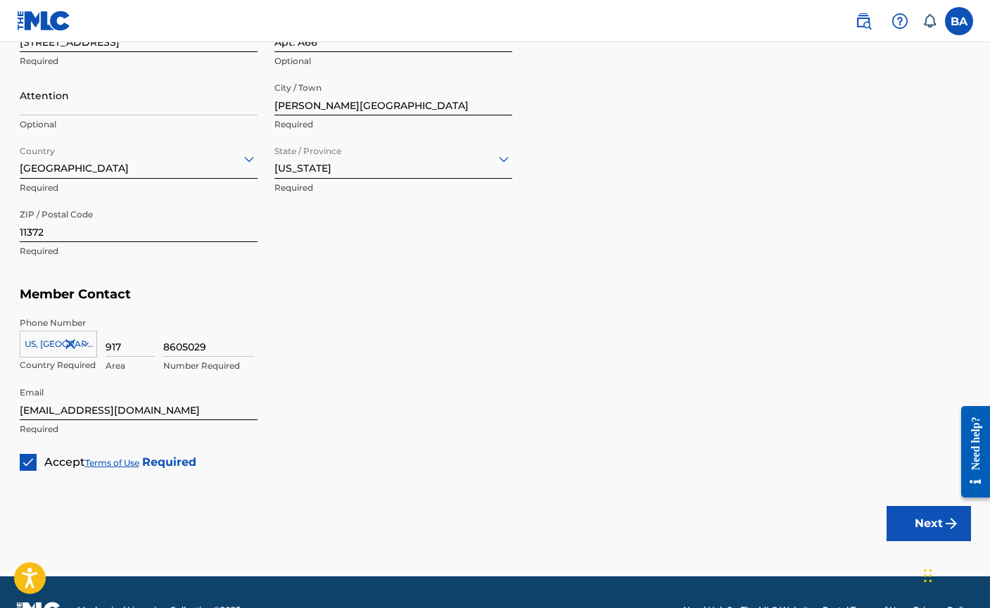
click at [892, 511] on button "Next" at bounding box center [928, 523] width 84 height 35
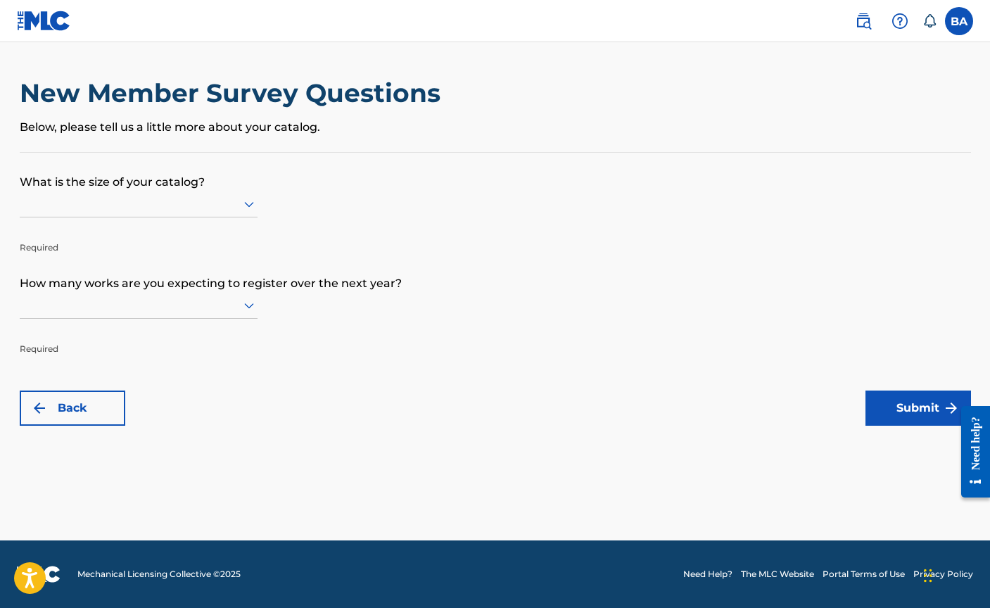
click at [200, 210] on div at bounding box center [139, 204] width 238 height 18
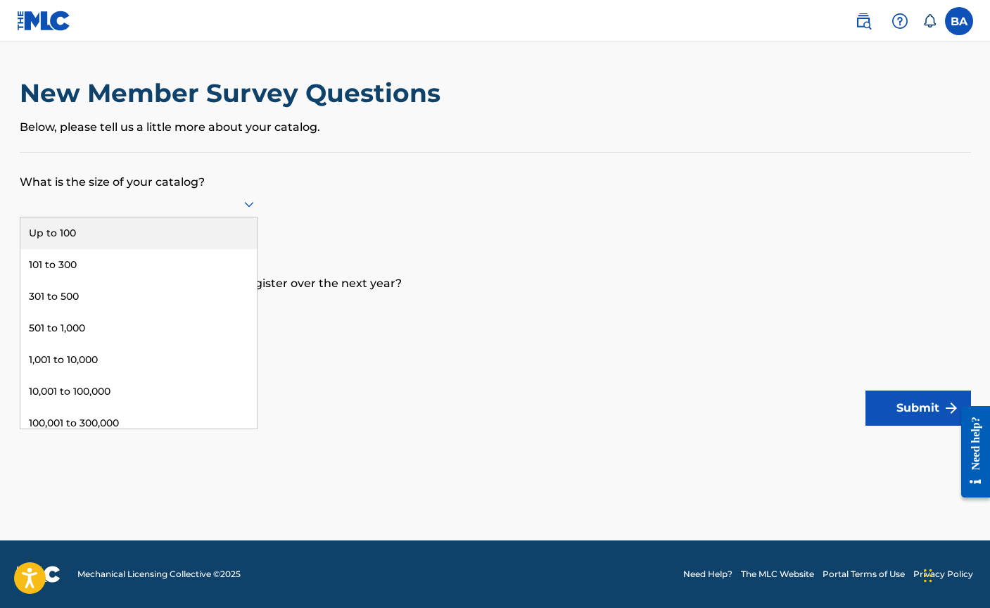
click at [215, 236] on div "Up to 100" at bounding box center [138, 233] width 236 height 32
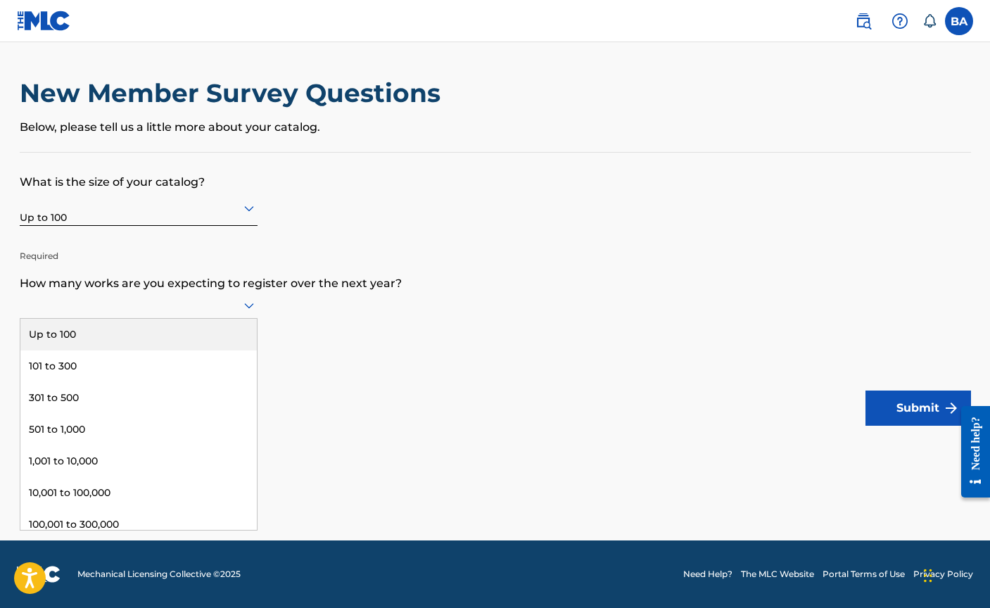
click at [226, 305] on div at bounding box center [139, 305] width 238 height 18
click at [162, 331] on div "Up to 100" at bounding box center [138, 335] width 236 height 32
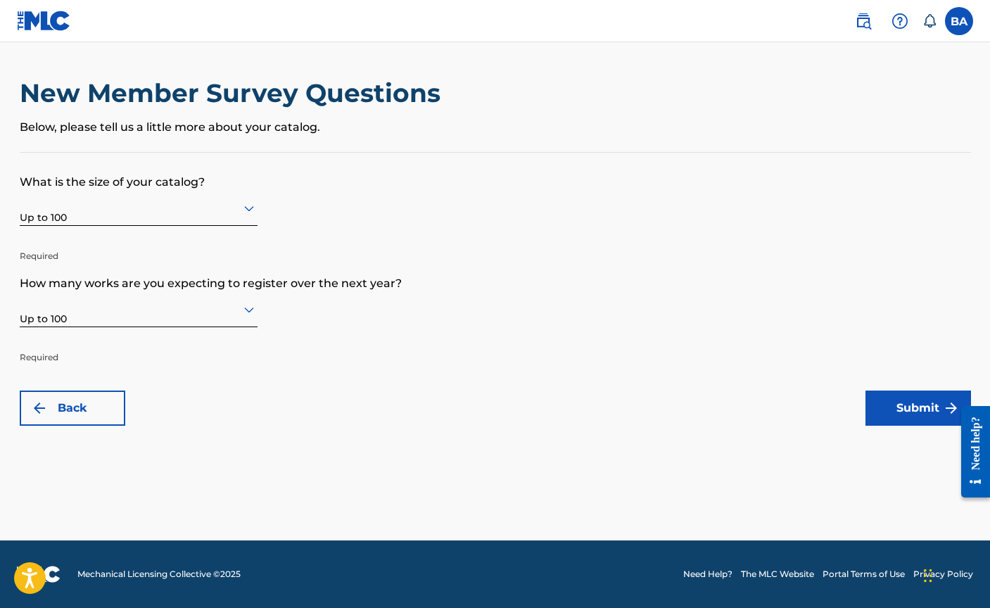
click at [925, 405] on button "Submit" at bounding box center [917, 407] width 105 height 35
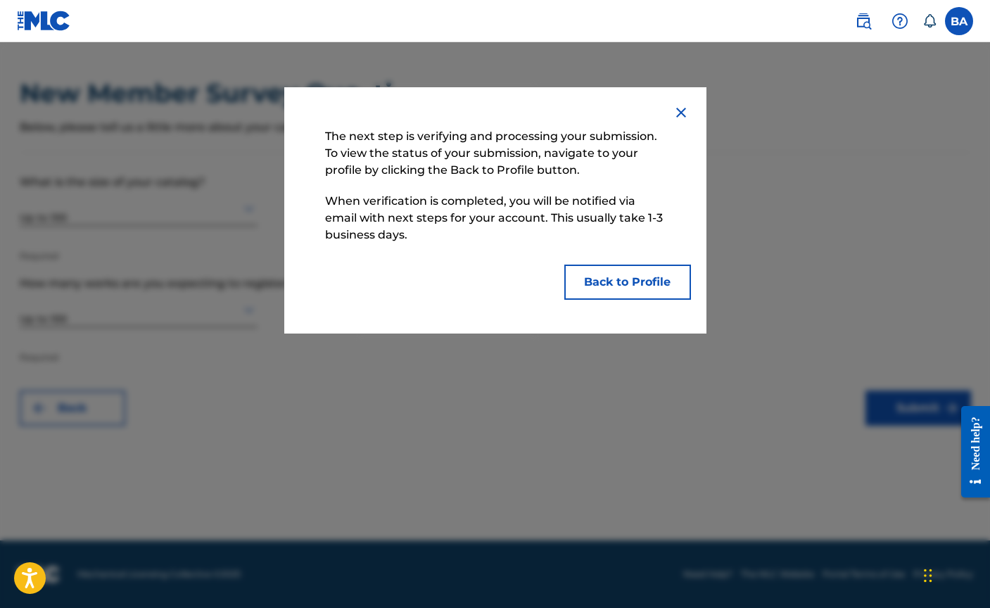
click at [616, 284] on button "Back to Profile" at bounding box center [627, 281] width 127 height 35
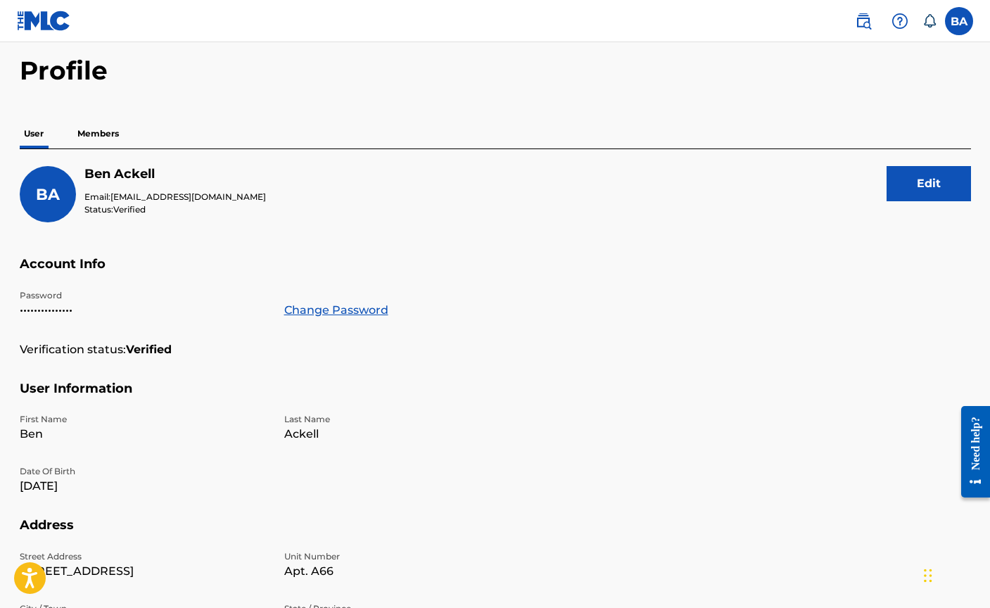
scroll to position [63, 0]
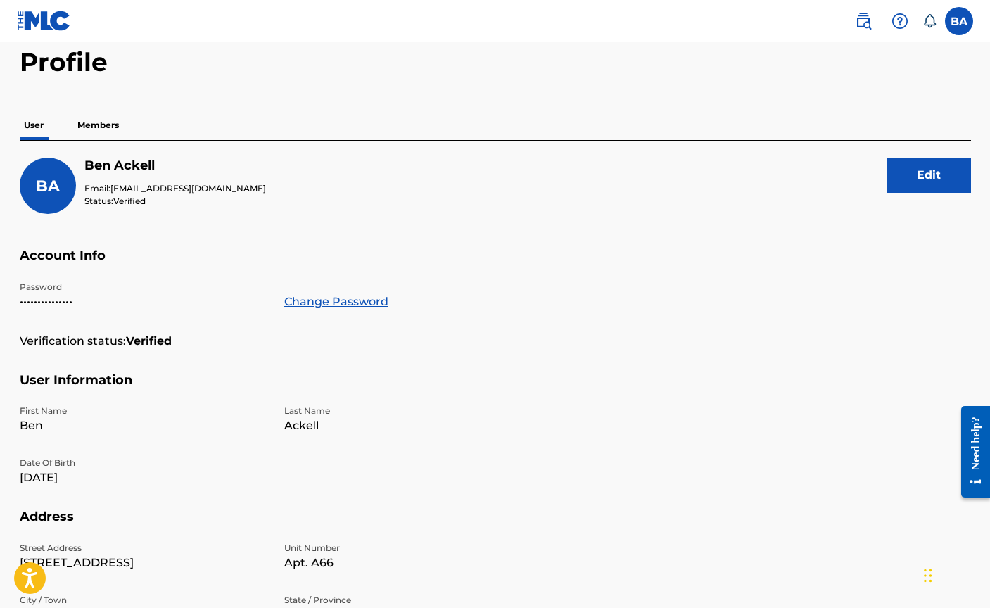
click at [126, 123] on div "User Members" at bounding box center [495, 125] width 951 height 30
click at [105, 123] on p "Members" at bounding box center [98, 125] width 50 height 30
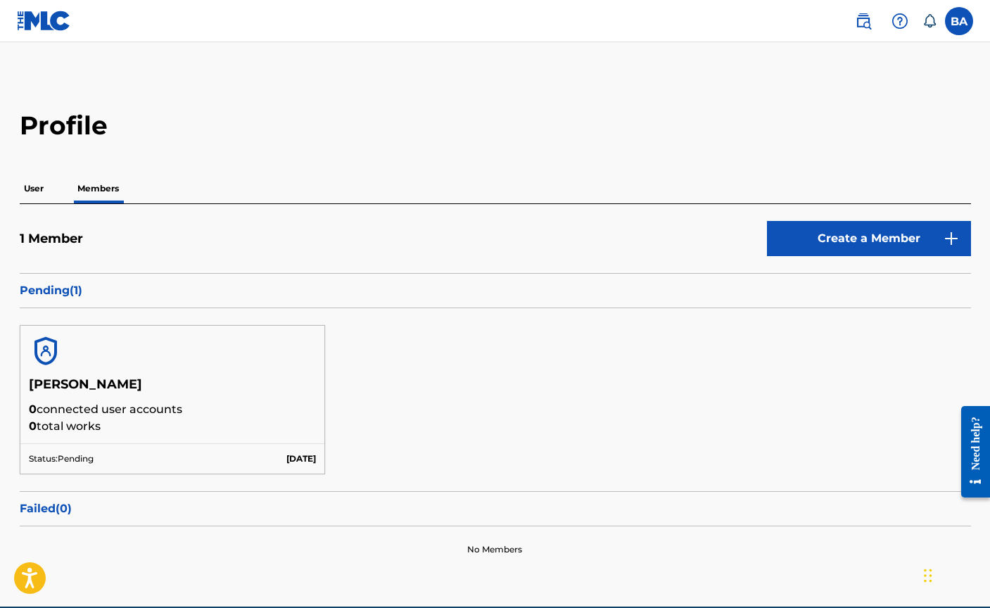
click at [46, 193] on p "User" at bounding box center [34, 189] width 28 height 30
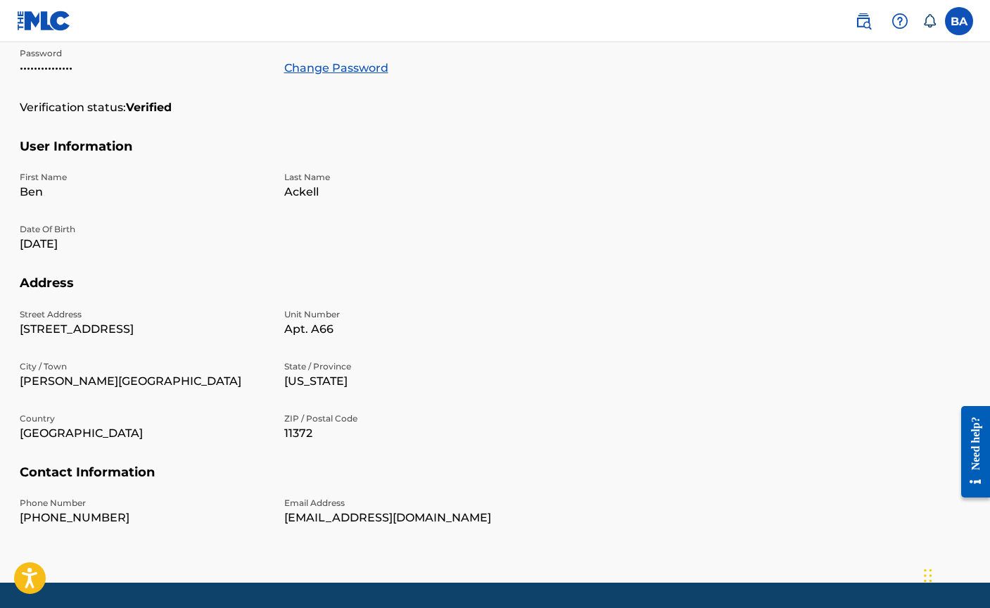
scroll to position [300, 0]
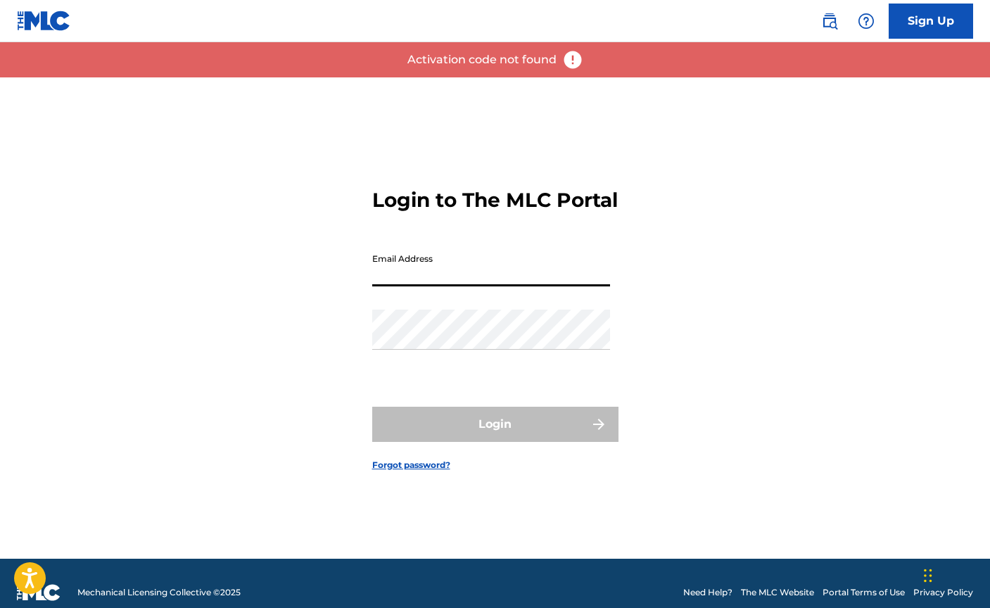
click at [418, 279] on input "Email Address" at bounding box center [491, 266] width 238 height 40
type input "[EMAIL_ADDRESS][DOMAIN_NAME]"
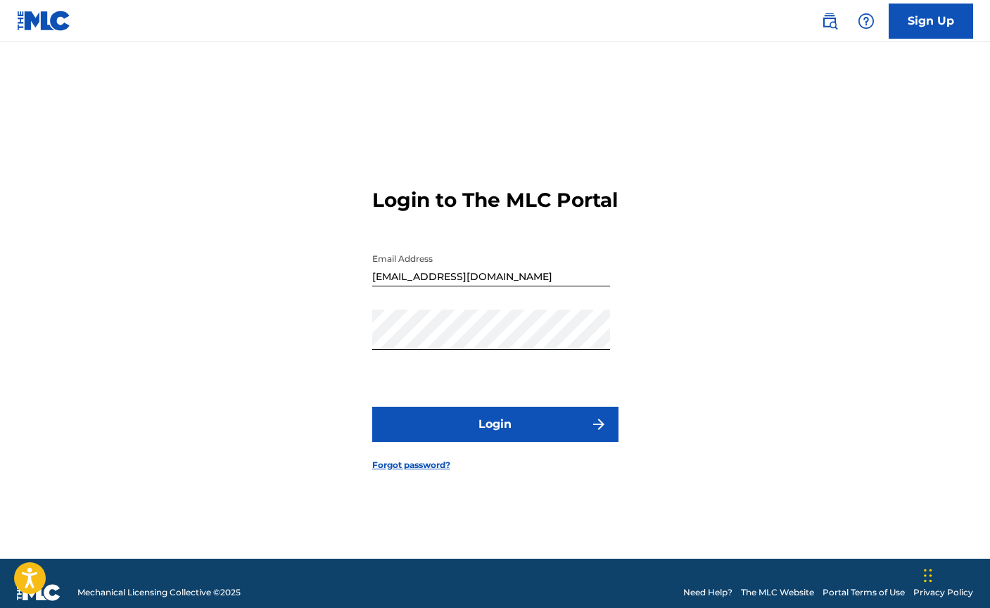
click at [519, 442] on button "Login" at bounding box center [495, 424] width 246 height 35
